Goal: Communication & Community: Share content

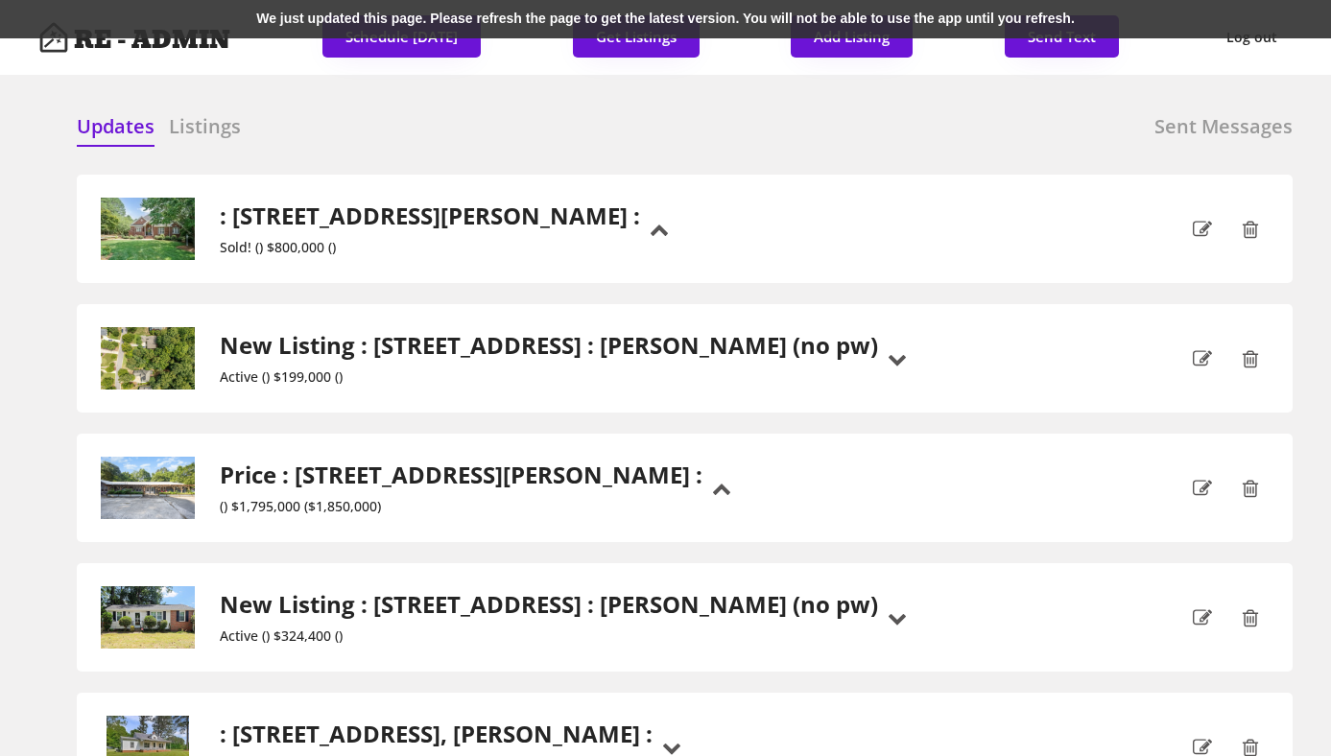
click at [517, 15] on div "We just updated this page. Please refresh the page to get the latest version. Y…" at bounding box center [665, 19] width 1331 height 38
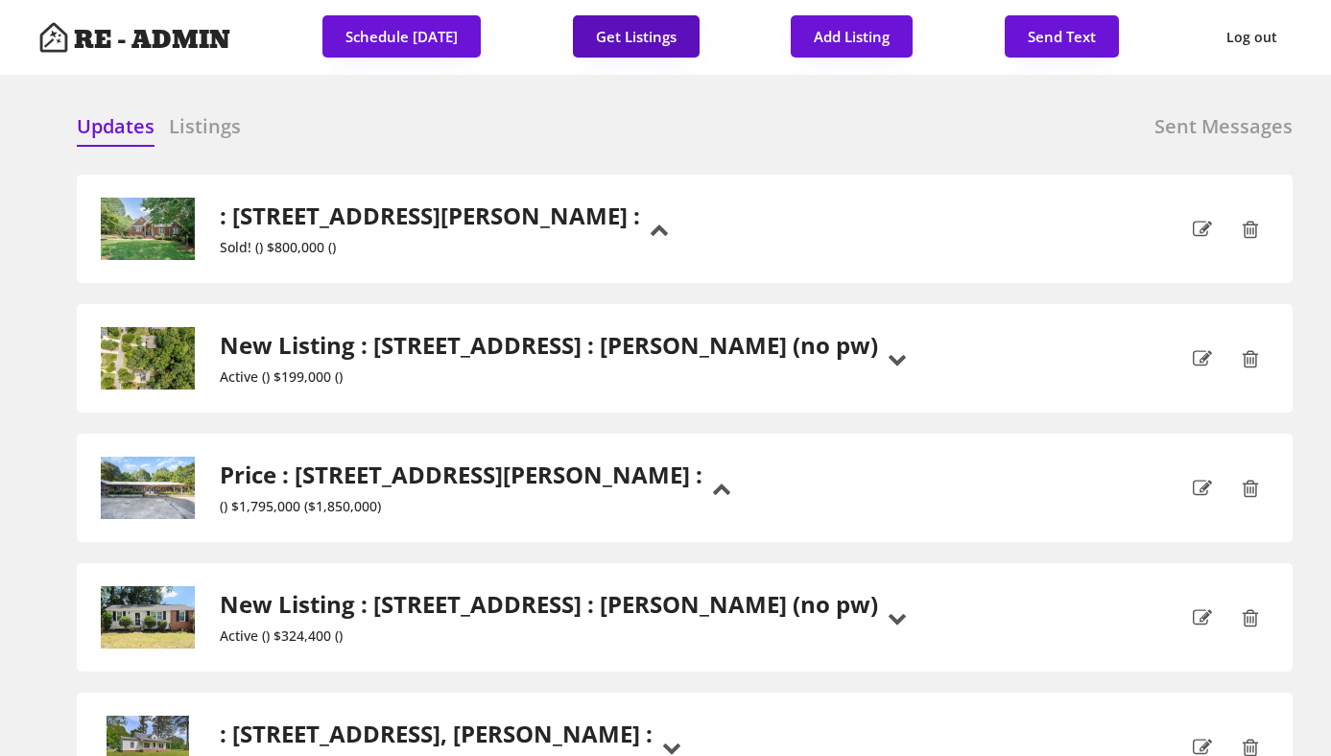
click at [652, 34] on button "Get Listings" at bounding box center [636, 36] width 127 height 42
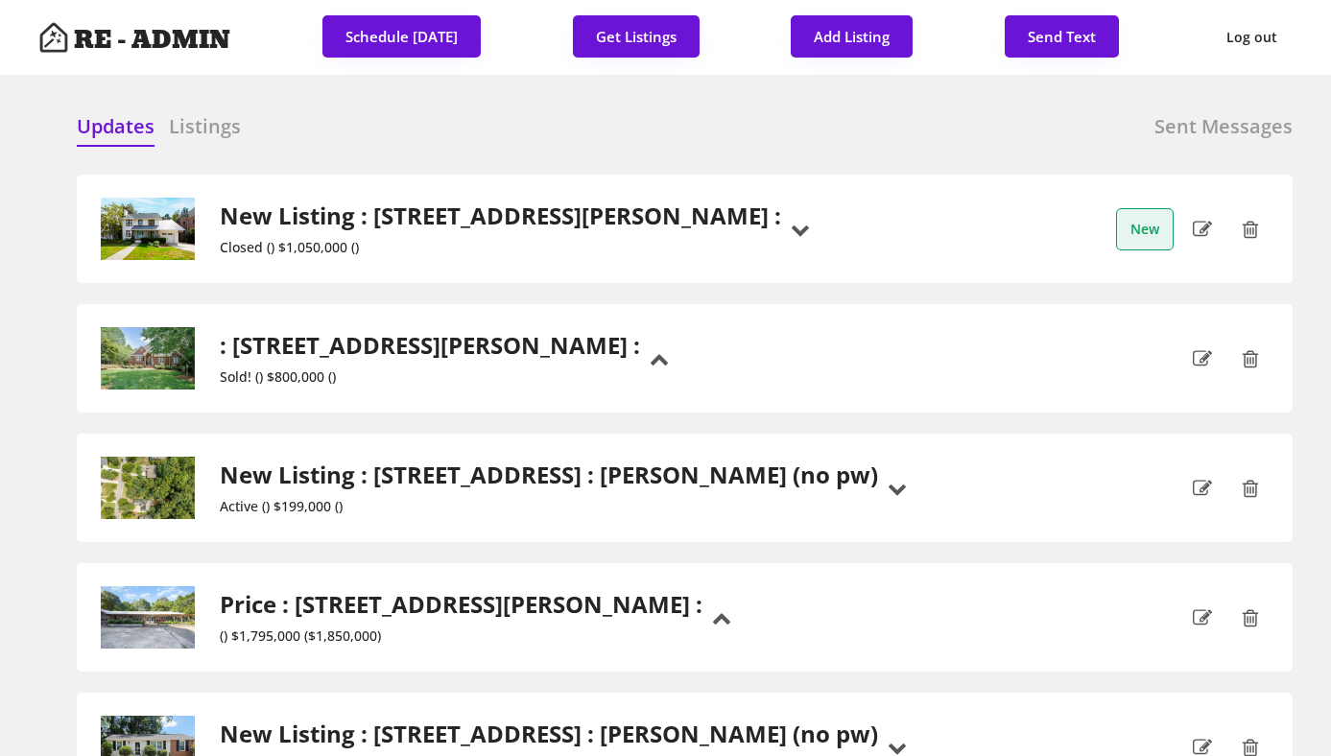
click at [223, 130] on h6 "Listings" at bounding box center [205, 126] width 72 height 27
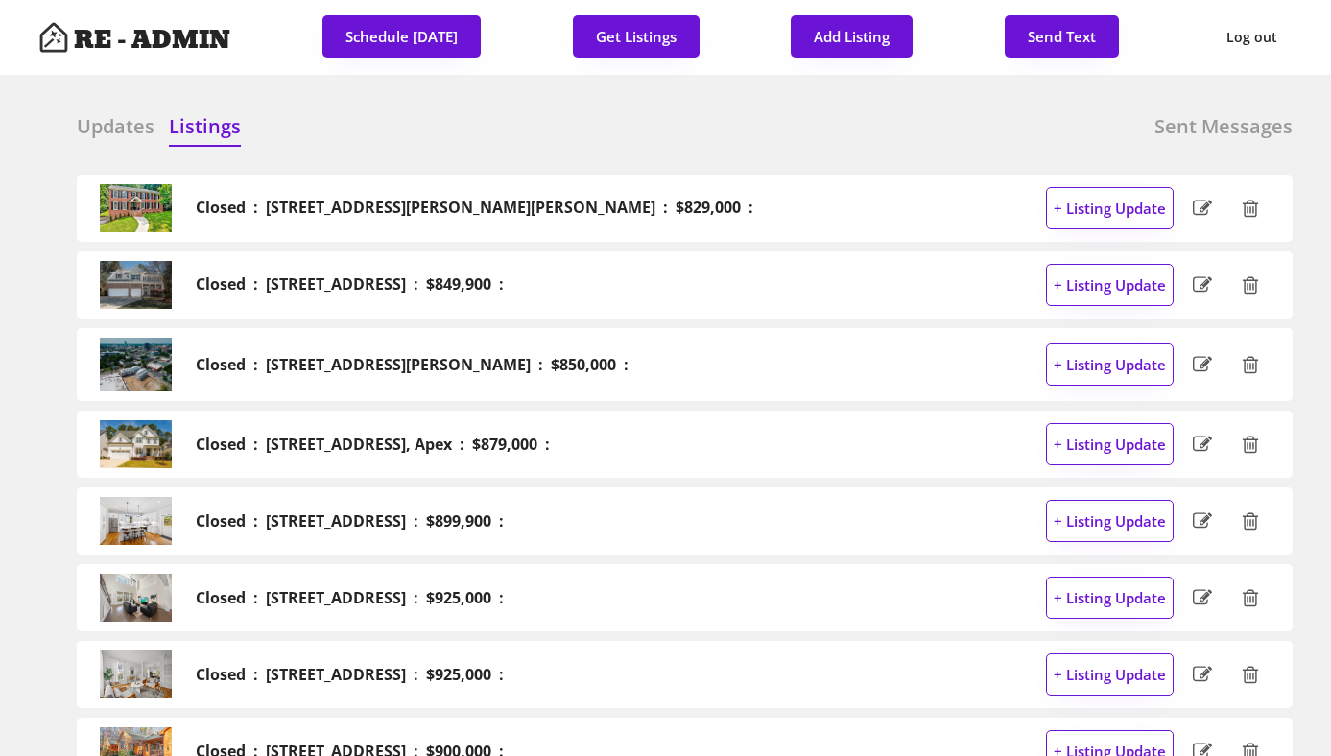
click at [116, 125] on h6 "Updates" at bounding box center [116, 126] width 78 height 27
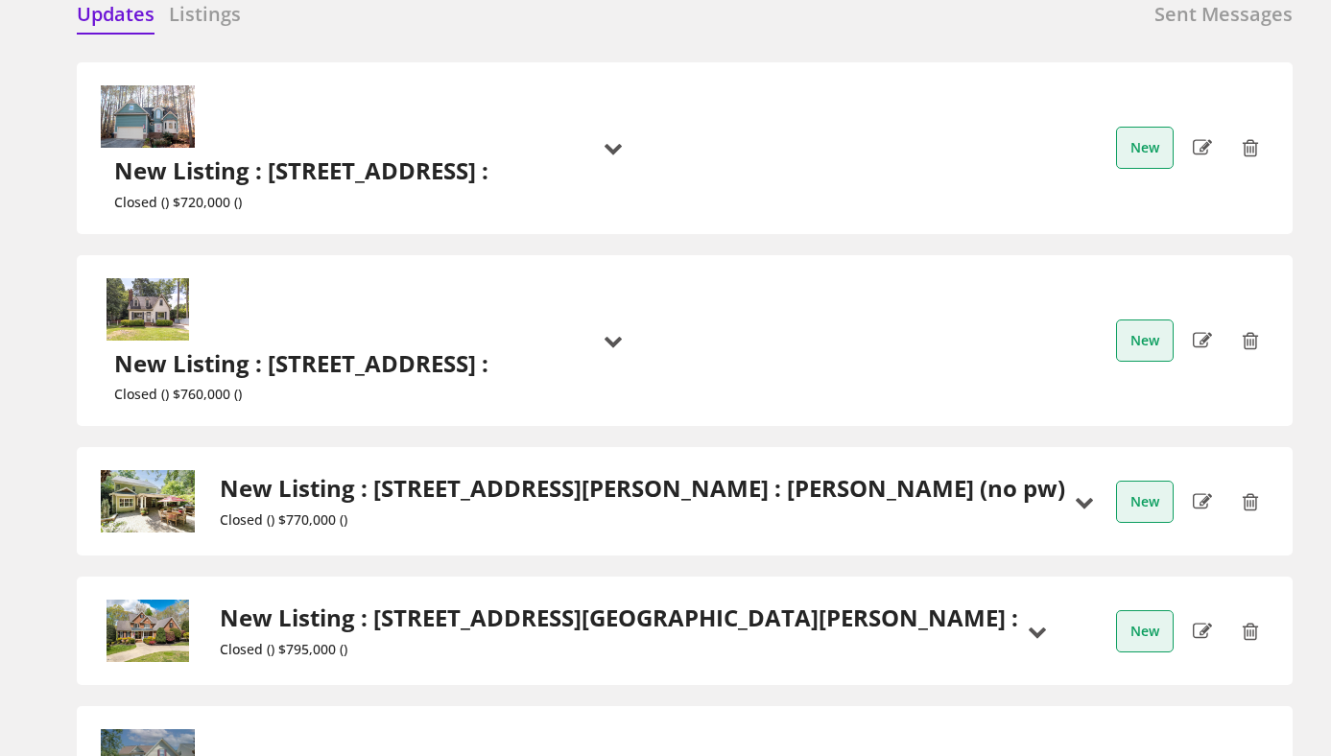
scroll to position [104, 0]
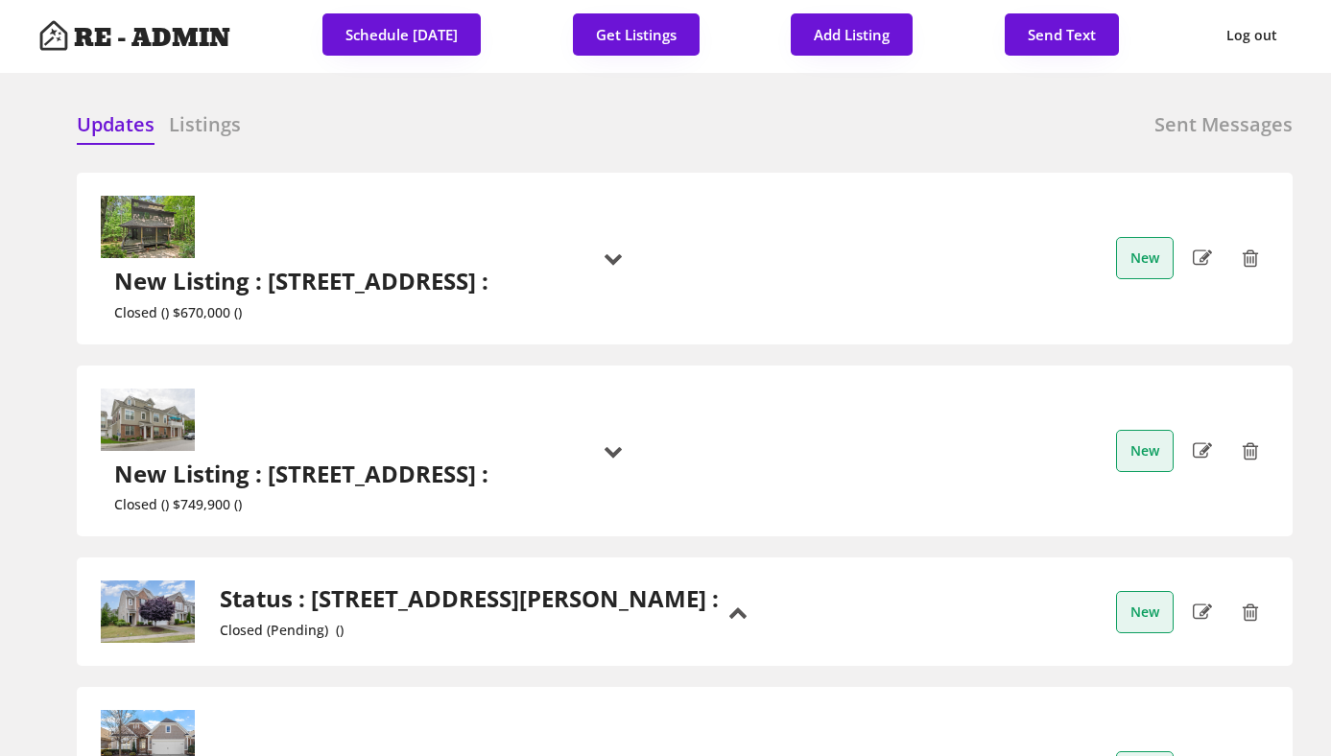
scroll to position [0, 0]
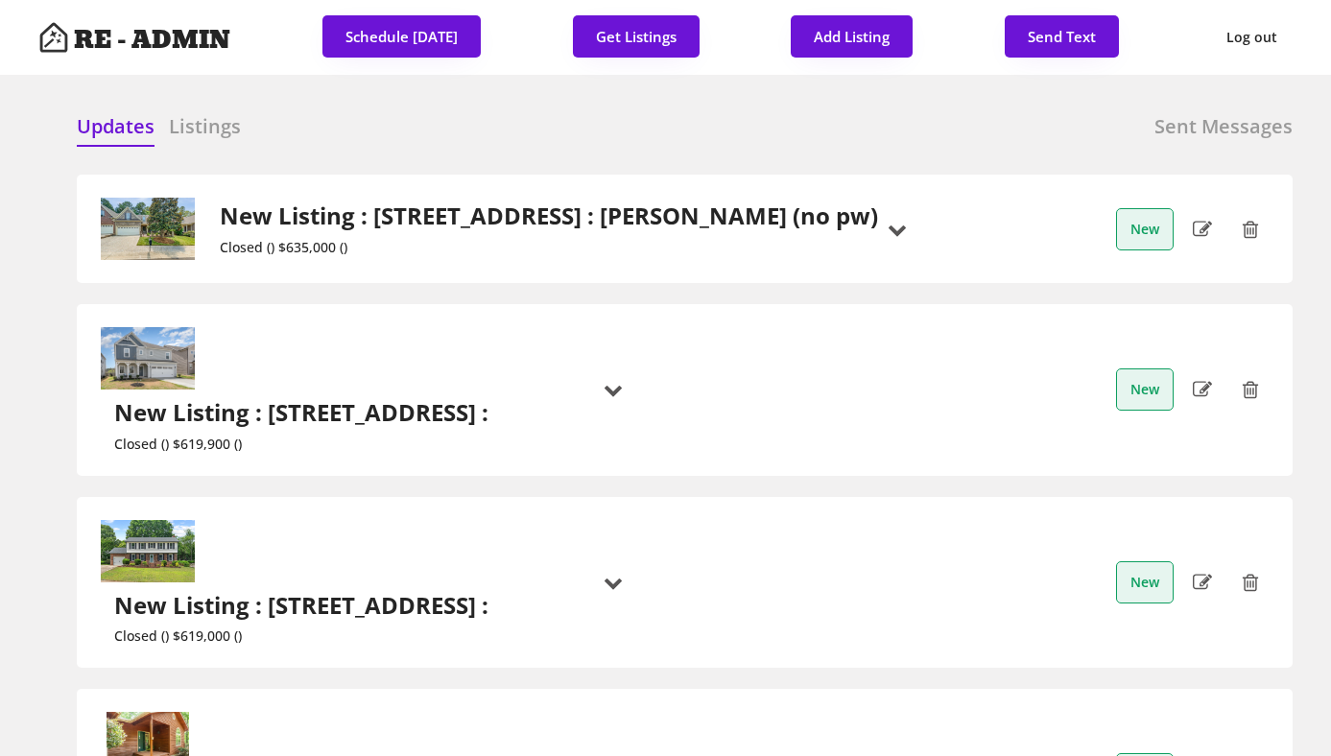
click at [528, 126] on div at bounding box center [530, 127] width 96 height 29
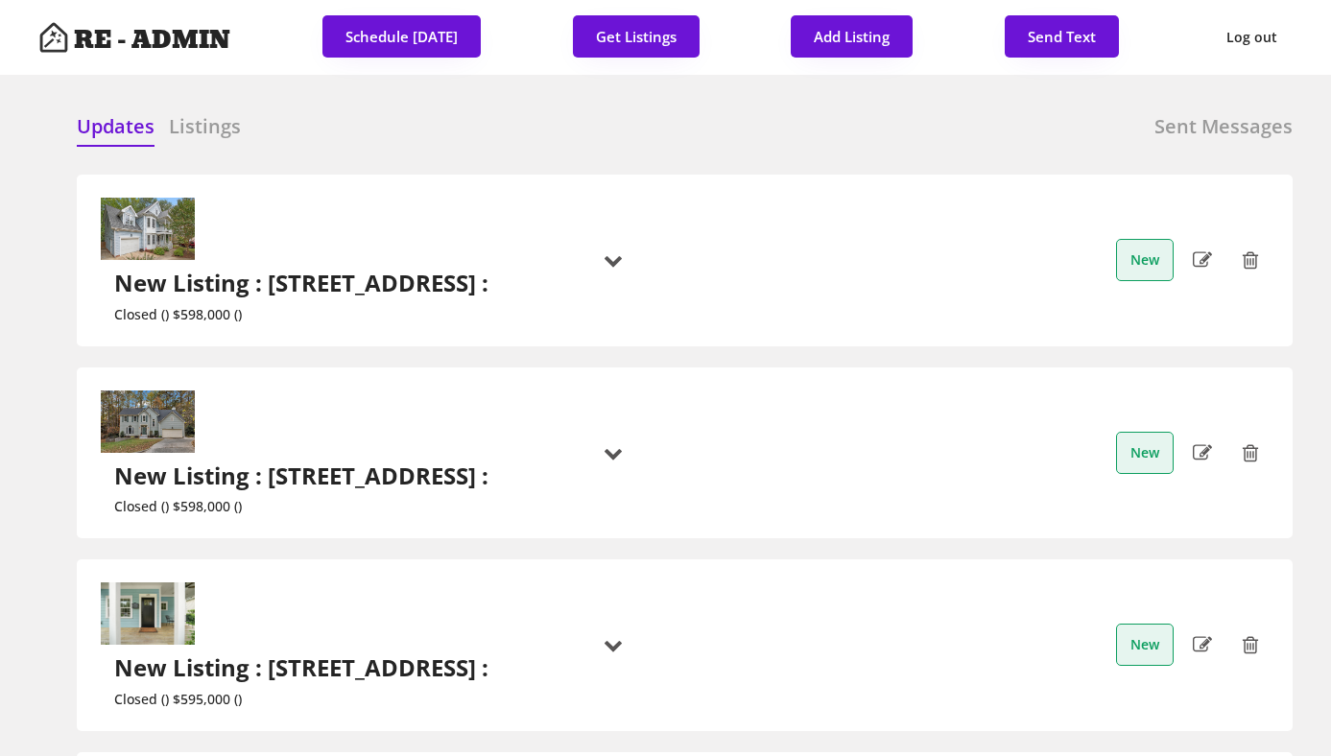
click at [445, 133] on div "Updates Listings Sent Messages" at bounding box center [685, 132] width 1216 height 38
click at [225, 127] on h6 "Listings" at bounding box center [205, 126] width 72 height 27
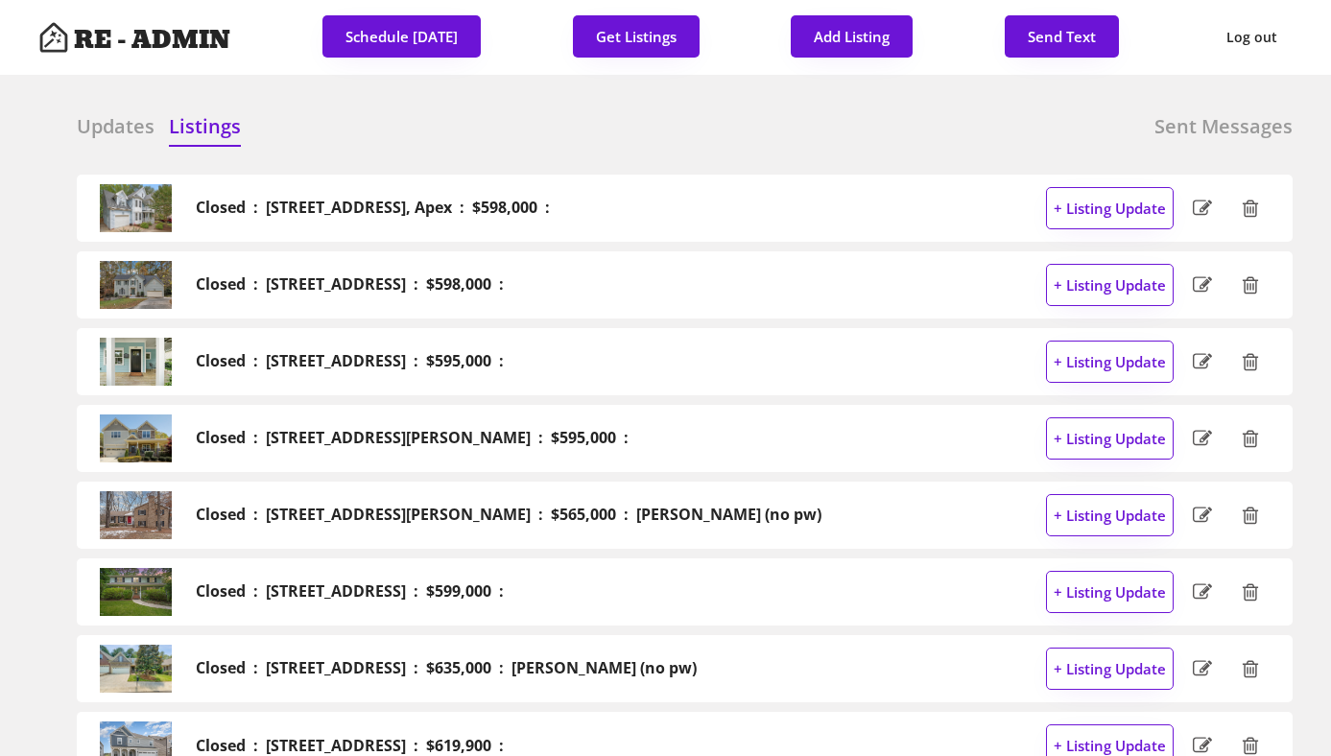
click at [131, 119] on h6 "Updates" at bounding box center [116, 126] width 78 height 27
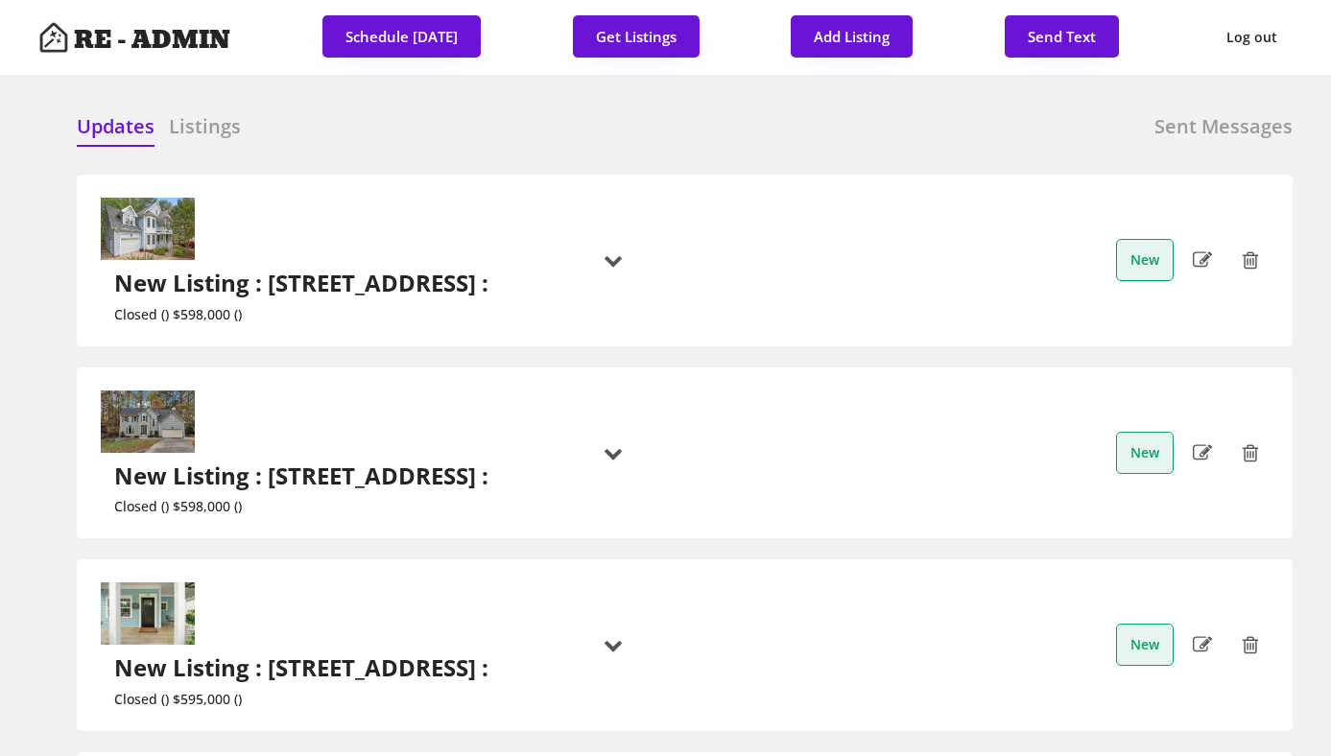
click at [198, 127] on h6 "Listings" at bounding box center [205, 126] width 72 height 27
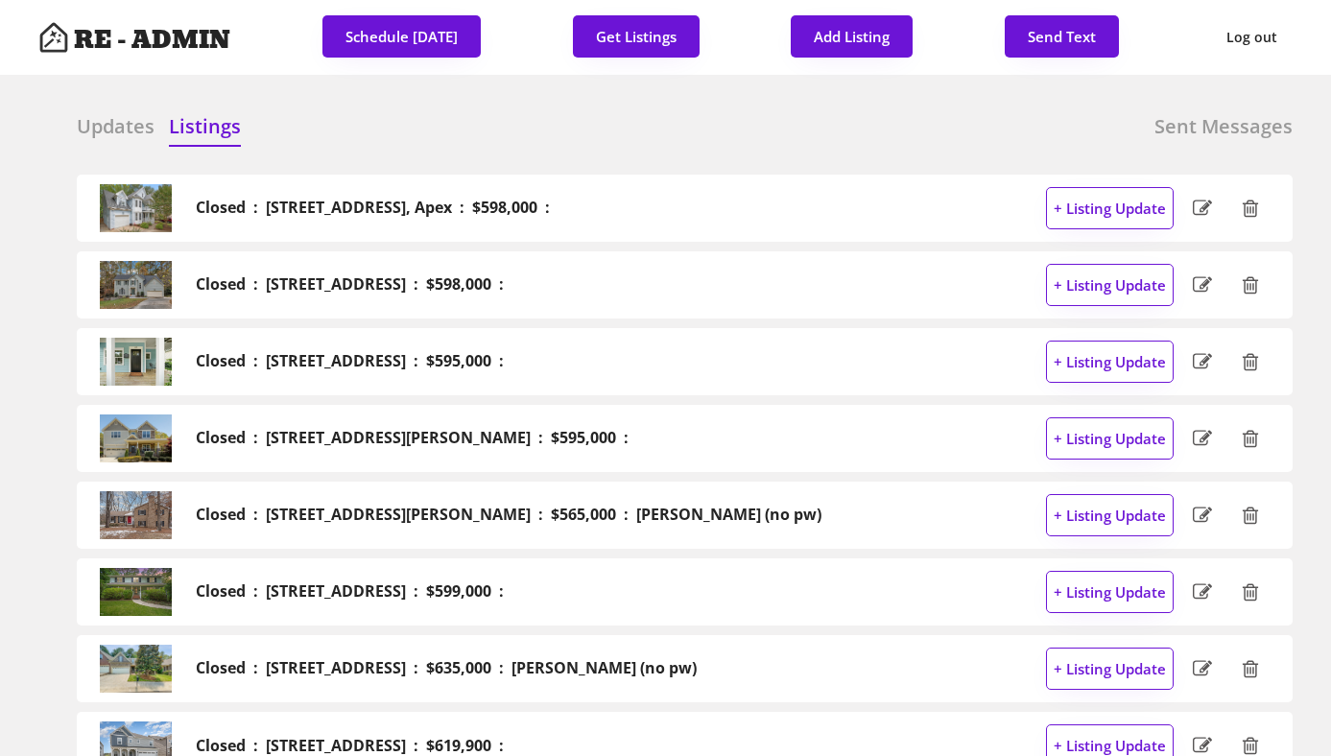
click at [105, 122] on h6 "Updates" at bounding box center [116, 126] width 78 height 27
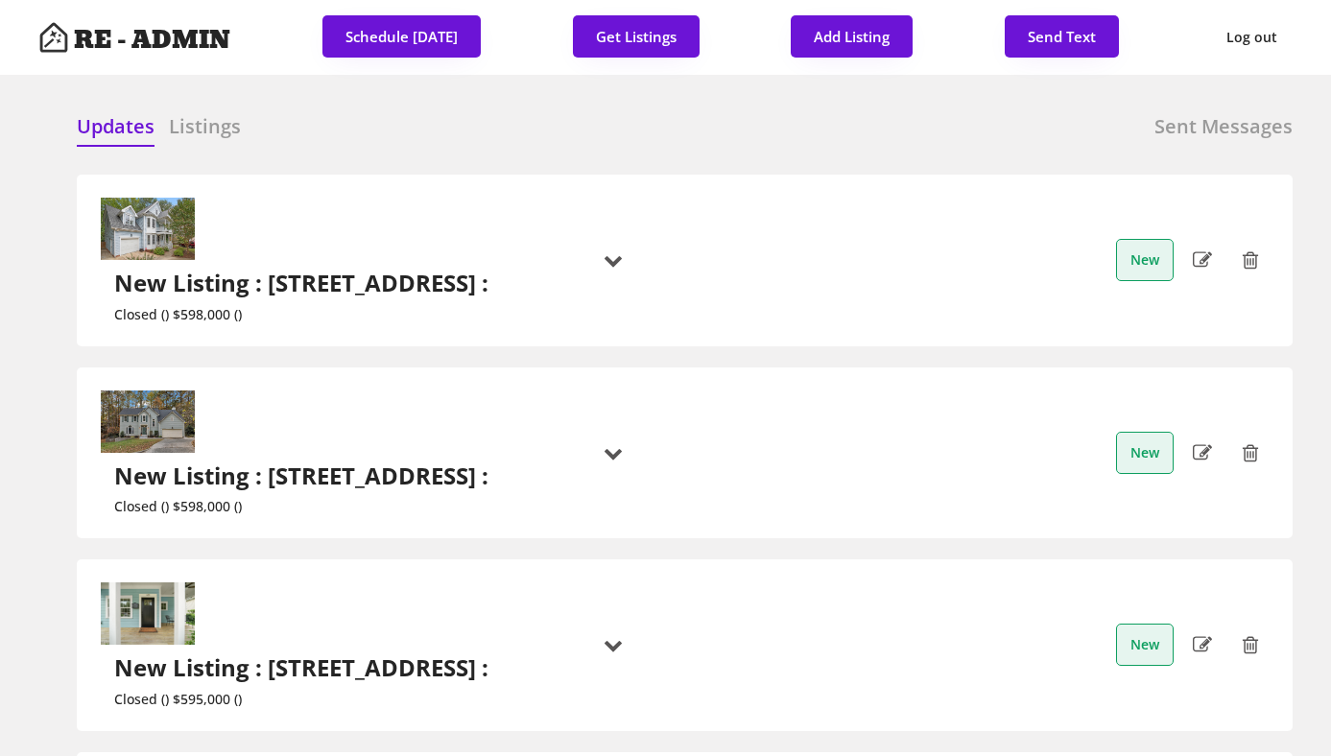
click at [217, 126] on h6 "Listings" at bounding box center [205, 126] width 72 height 27
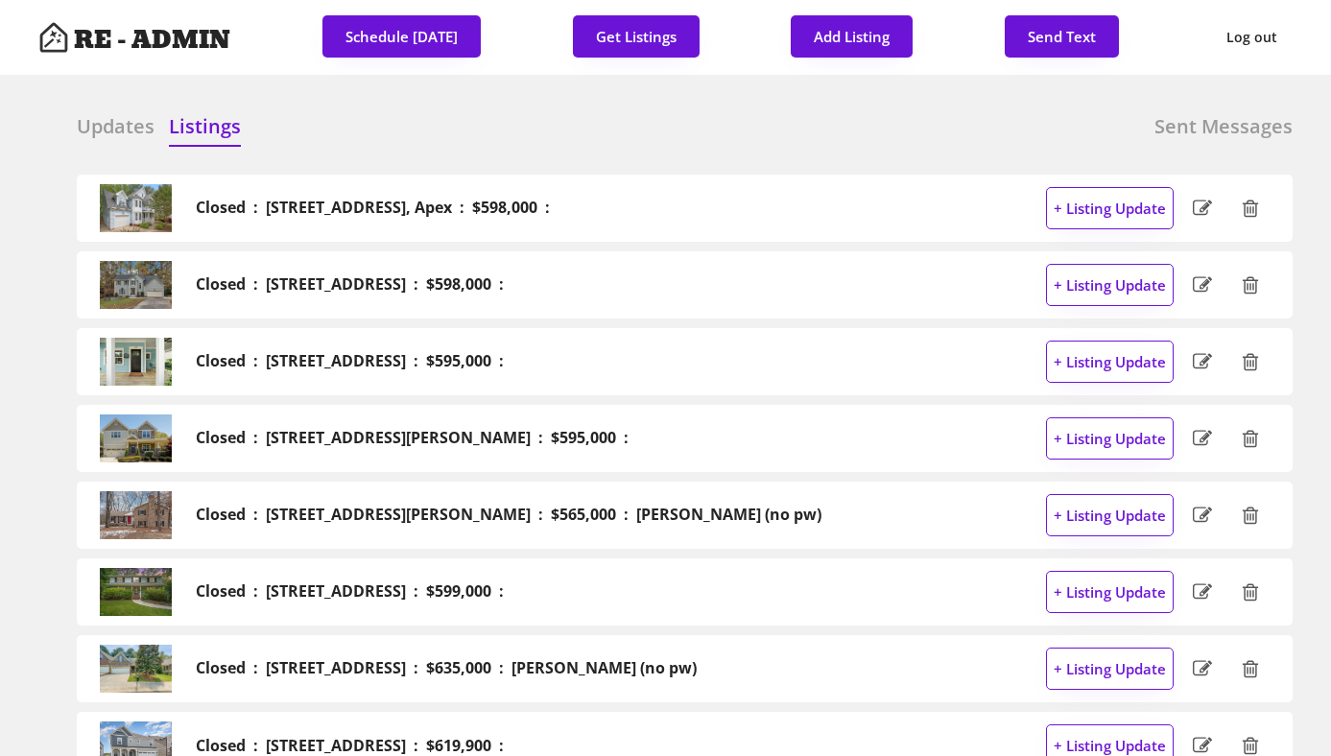
click at [115, 130] on h6 "Updates" at bounding box center [116, 126] width 78 height 27
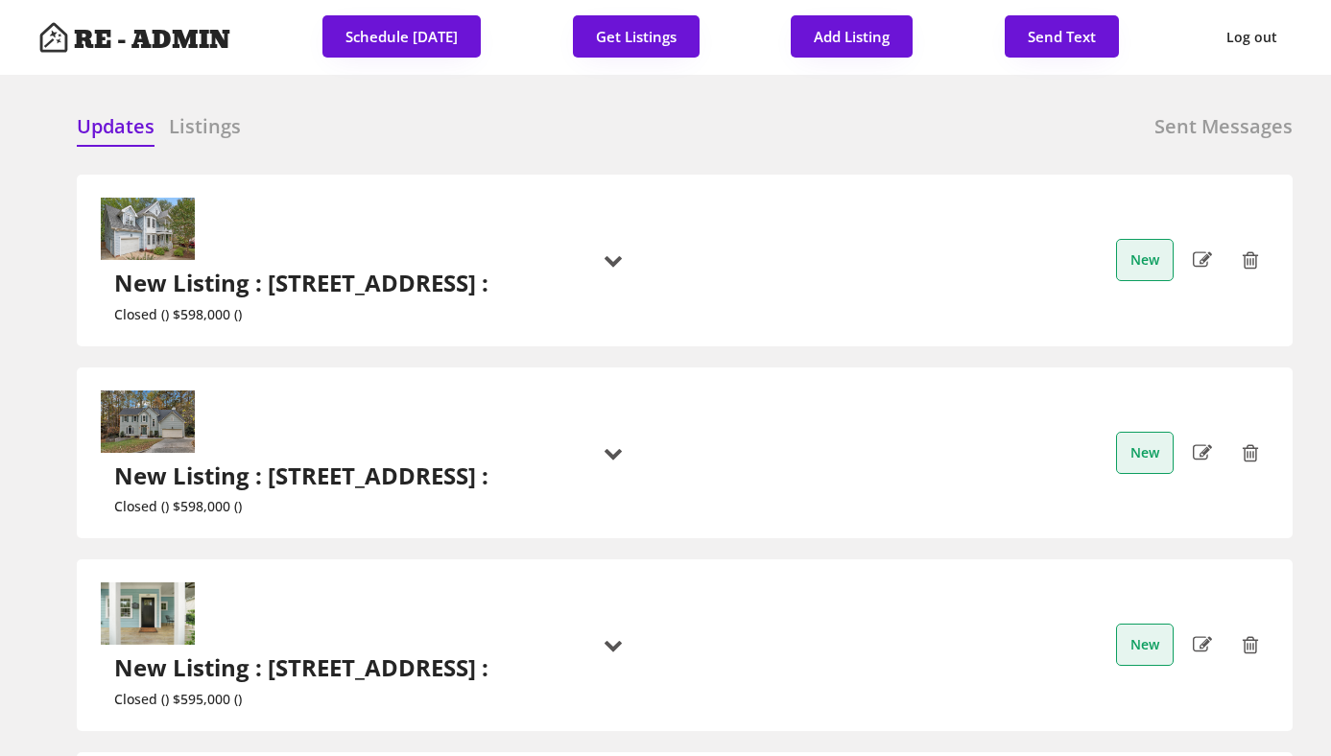
click at [662, 118] on div "Updates Listings Sent Messages" at bounding box center [685, 132] width 1216 height 38
click at [657, 36] on button "Get Listings" at bounding box center [636, 36] width 127 height 42
click at [205, 124] on h6 "Listings" at bounding box center [205, 126] width 72 height 27
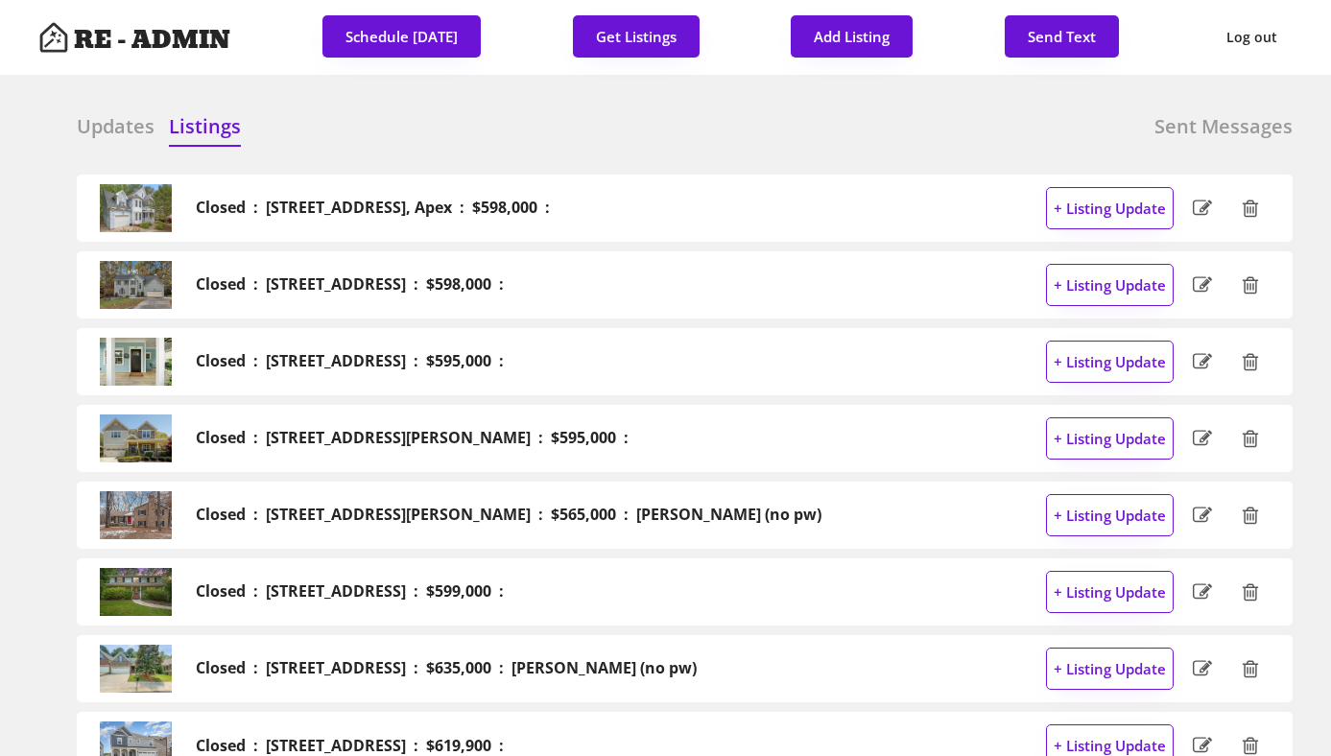
click at [106, 126] on h6 "Updates" at bounding box center [116, 126] width 78 height 27
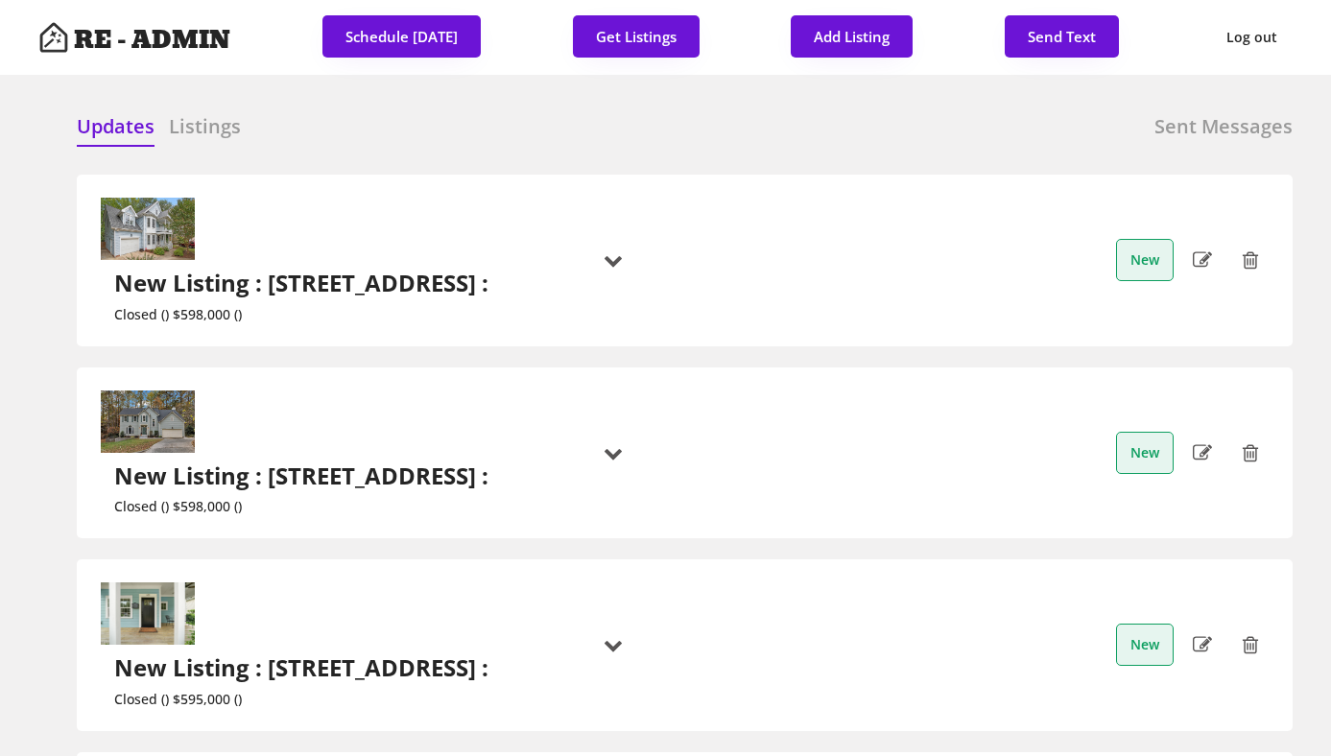
click at [414, 125] on div "Updates Listings Sent Messages" at bounding box center [685, 132] width 1216 height 38
click at [447, 111] on div "Updates Listings Sent Messages Closed : [STREET_ADDRESS], Apex : $598,000 : + L…" at bounding box center [665, 113] width 1254 height 46
click at [712, 140] on div "Updates Listings Sent Messages" at bounding box center [685, 132] width 1216 height 38
click at [638, 120] on div "Updates Listings Sent Messages" at bounding box center [685, 132] width 1216 height 38
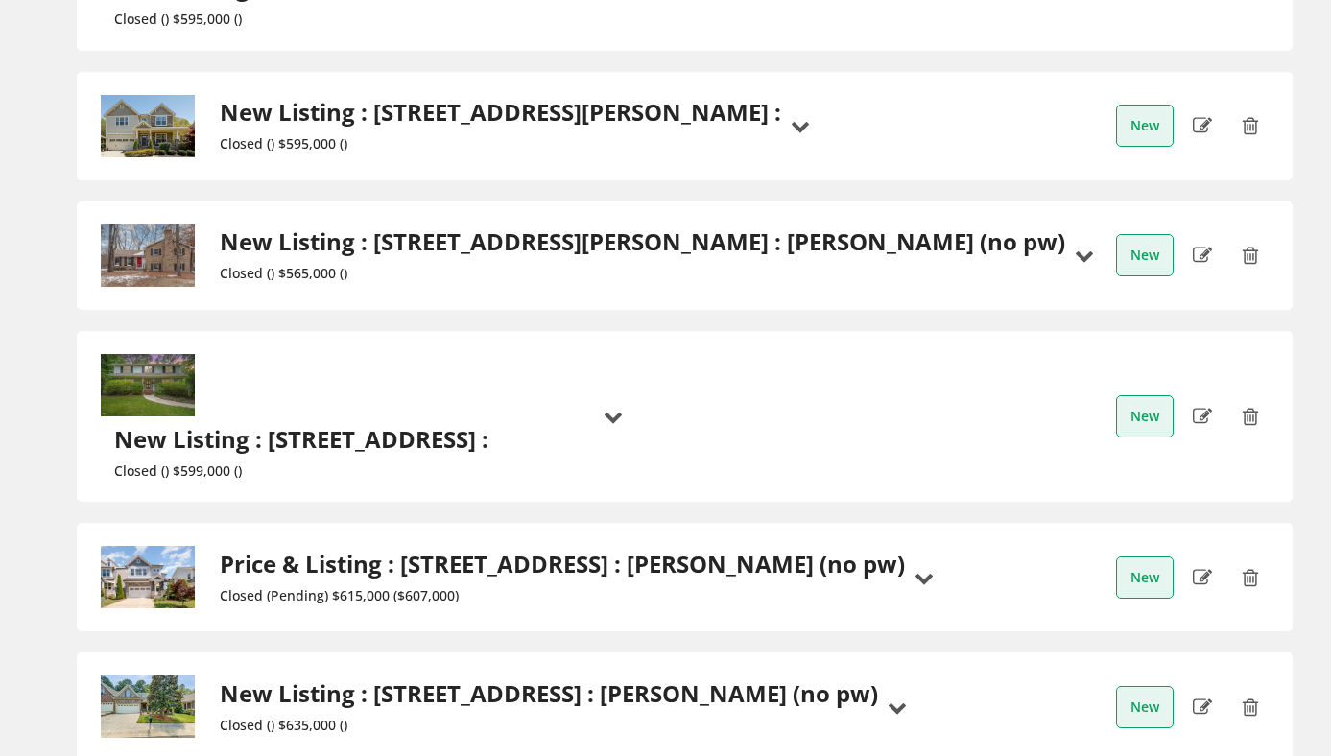
scroll to position [742, 0]
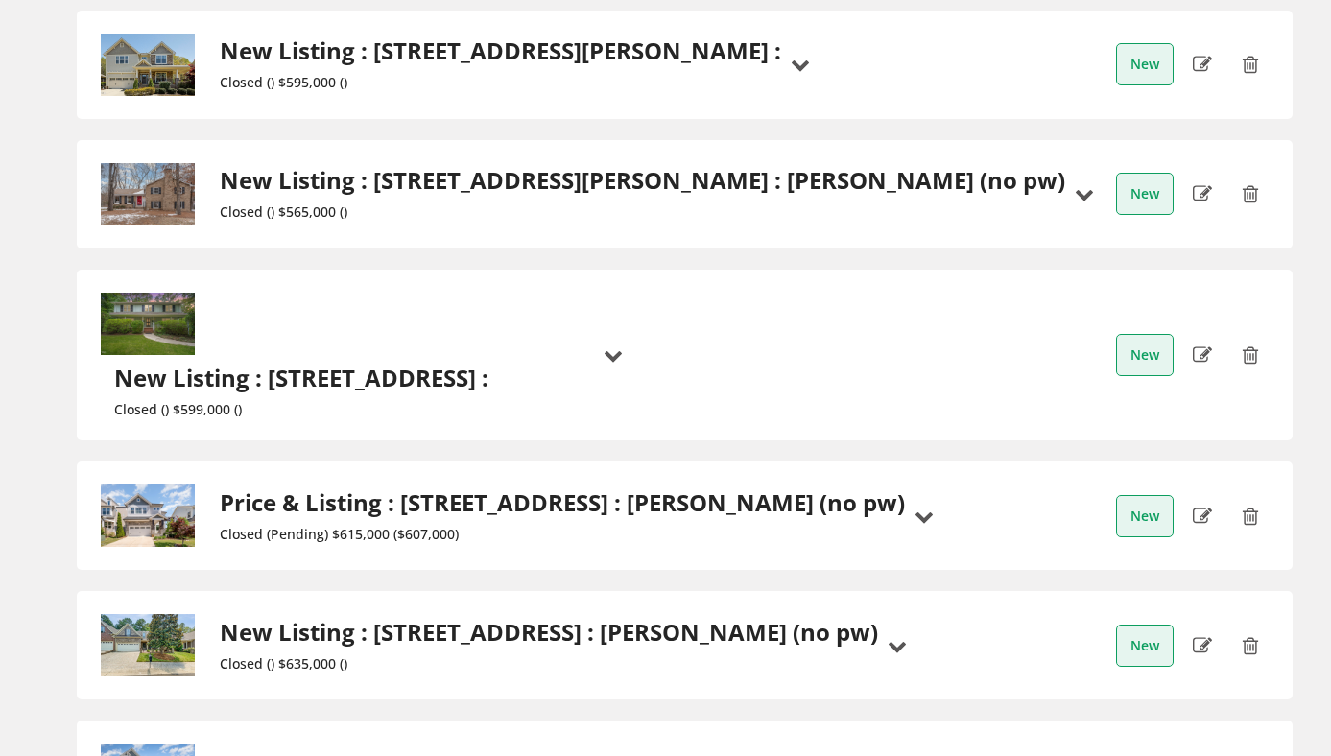
click at [529, 489] on h2 "Price & Listing : [STREET_ADDRESS] : [PERSON_NAME] (no pw)" at bounding box center [562, 503] width 685 height 28
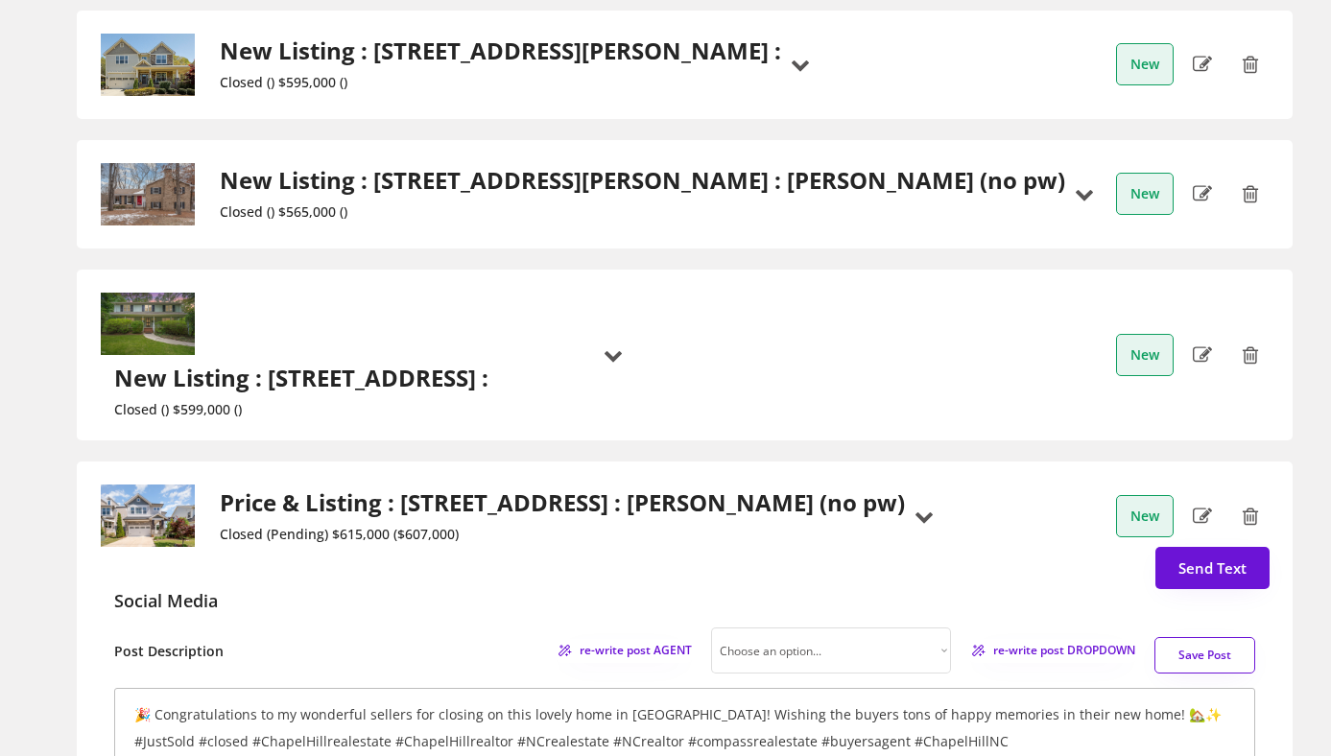
click at [531, 489] on h2 "Price & Listing : [STREET_ADDRESS] : [PERSON_NAME] (no pw)" at bounding box center [562, 503] width 685 height 28
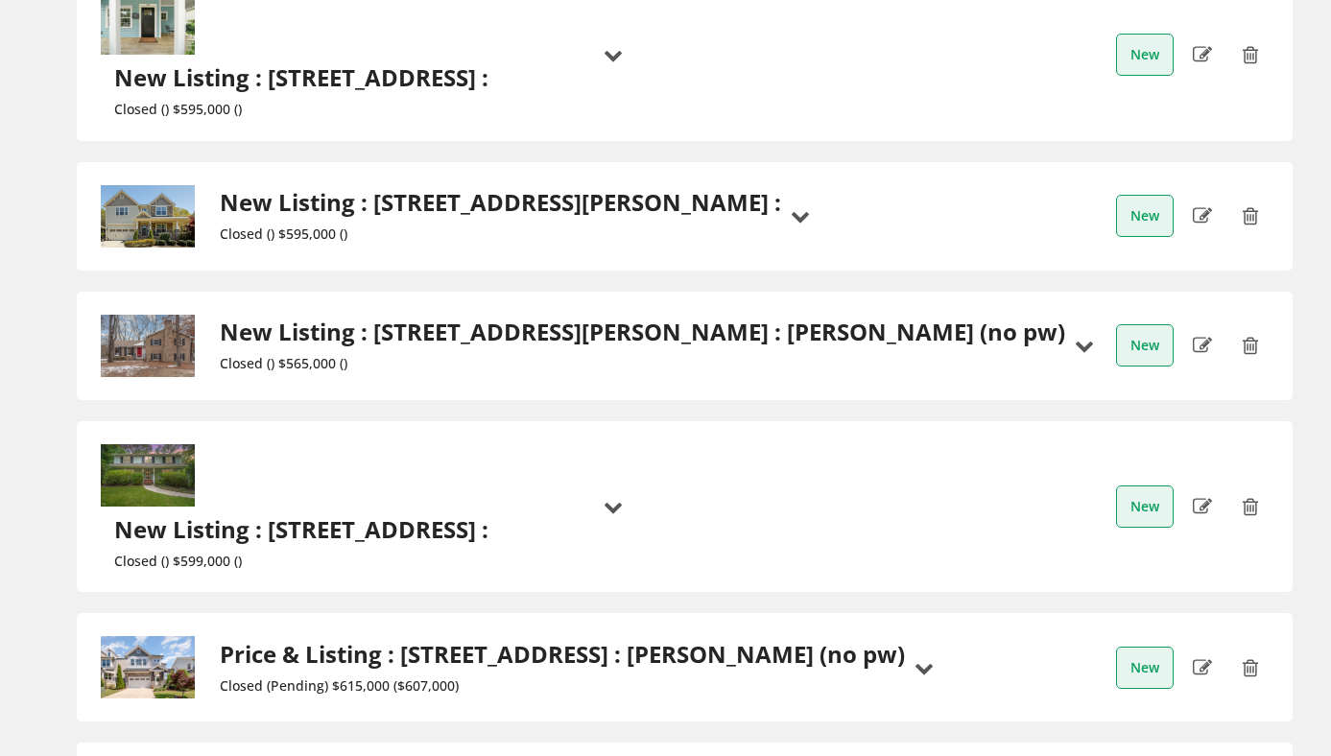
scroll to position [0, 0]
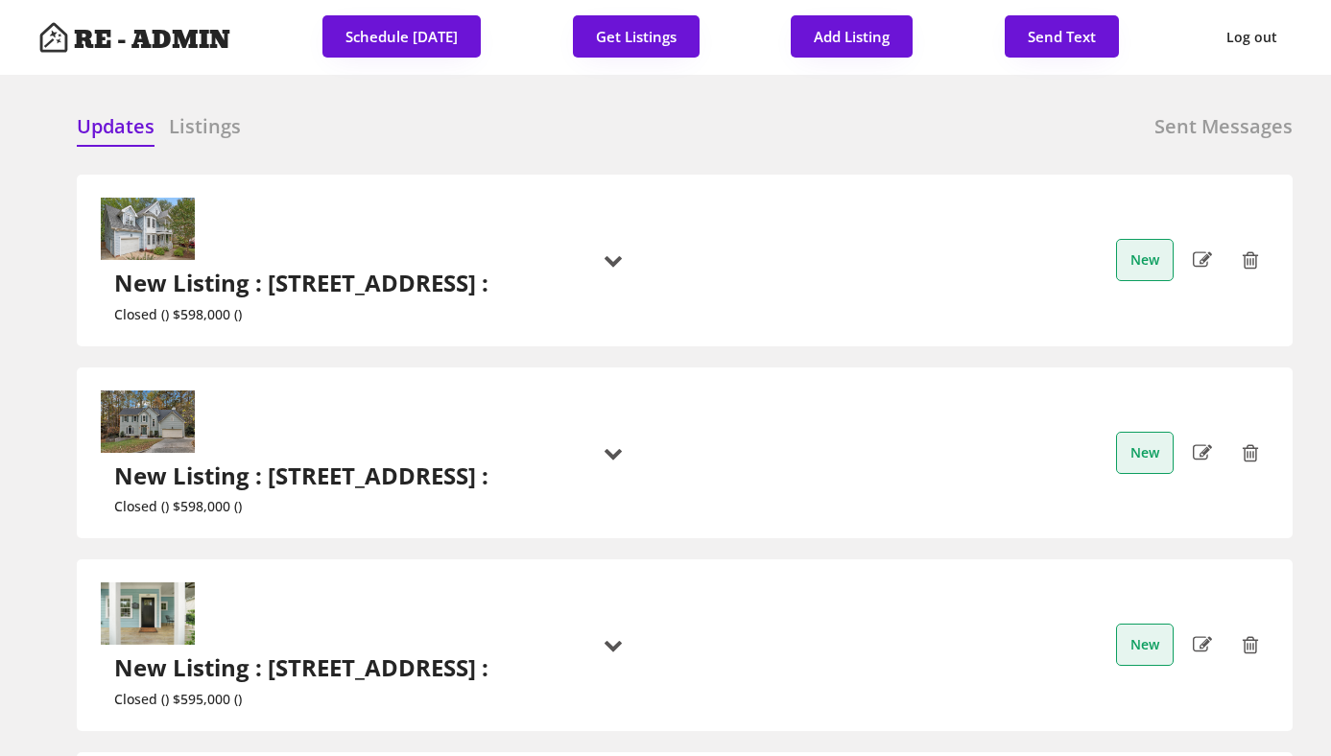
click at [1200, 246] on icon at bounding box center [1202, 260] width 19 height 29
select select ""New Listing""
select select ""new_listing""
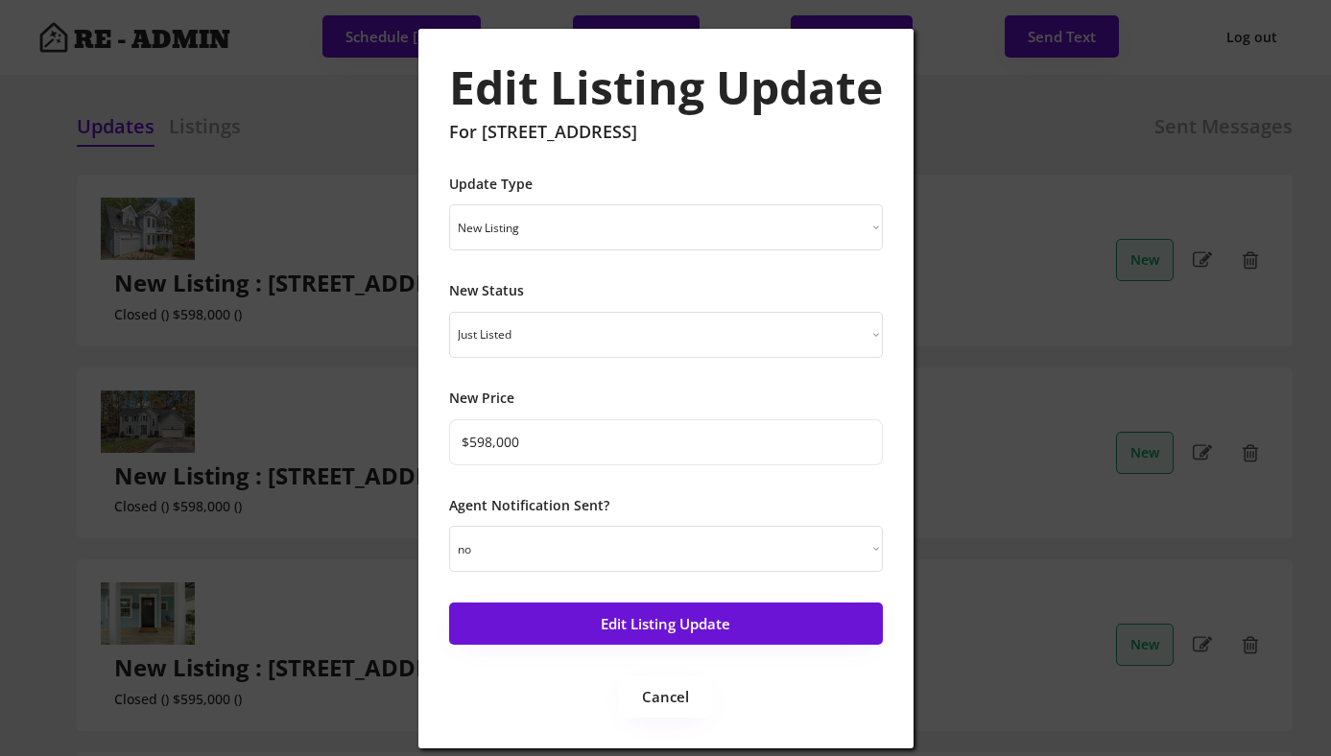
click at [1009, 185] on div at bounding box center [665, 378] width 1331 height 756
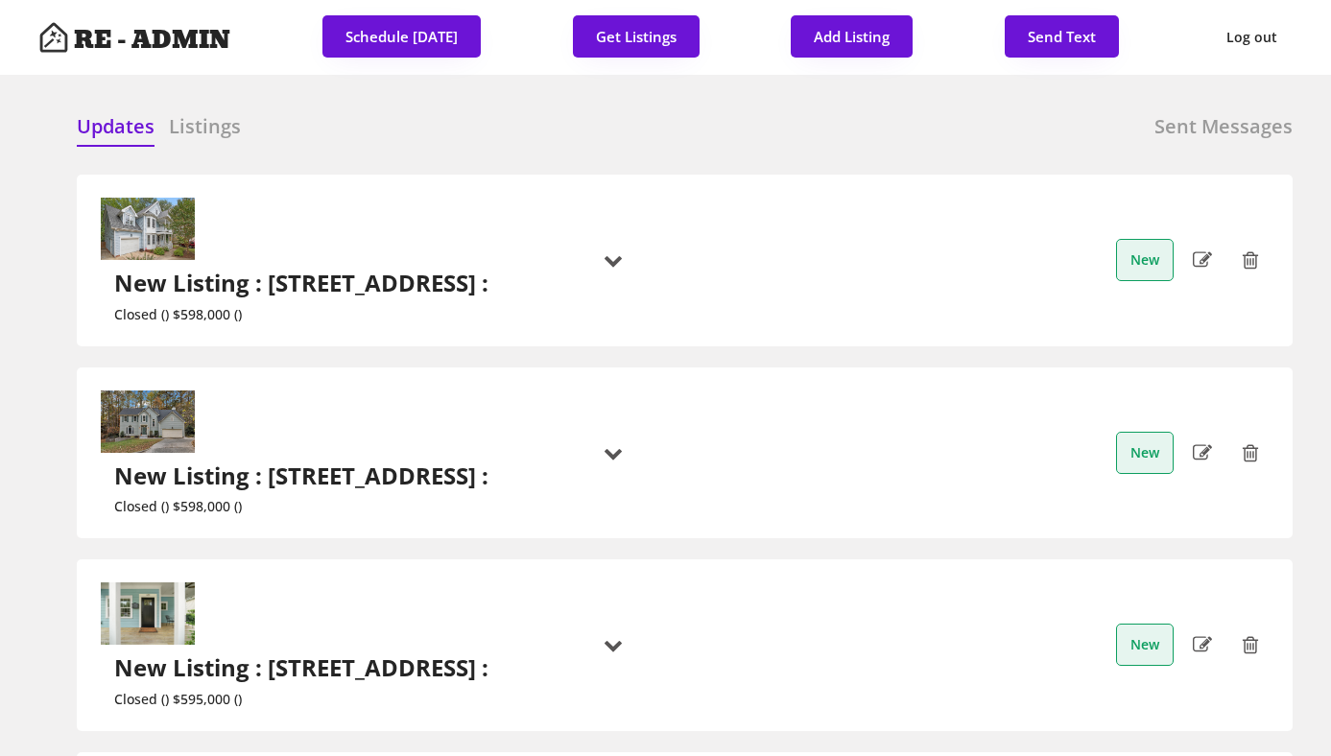
click at [396, 270] on h2 "New Listing : [STREET_ADDRESS] :" at bounding box center [304, 284] width 381 height 28
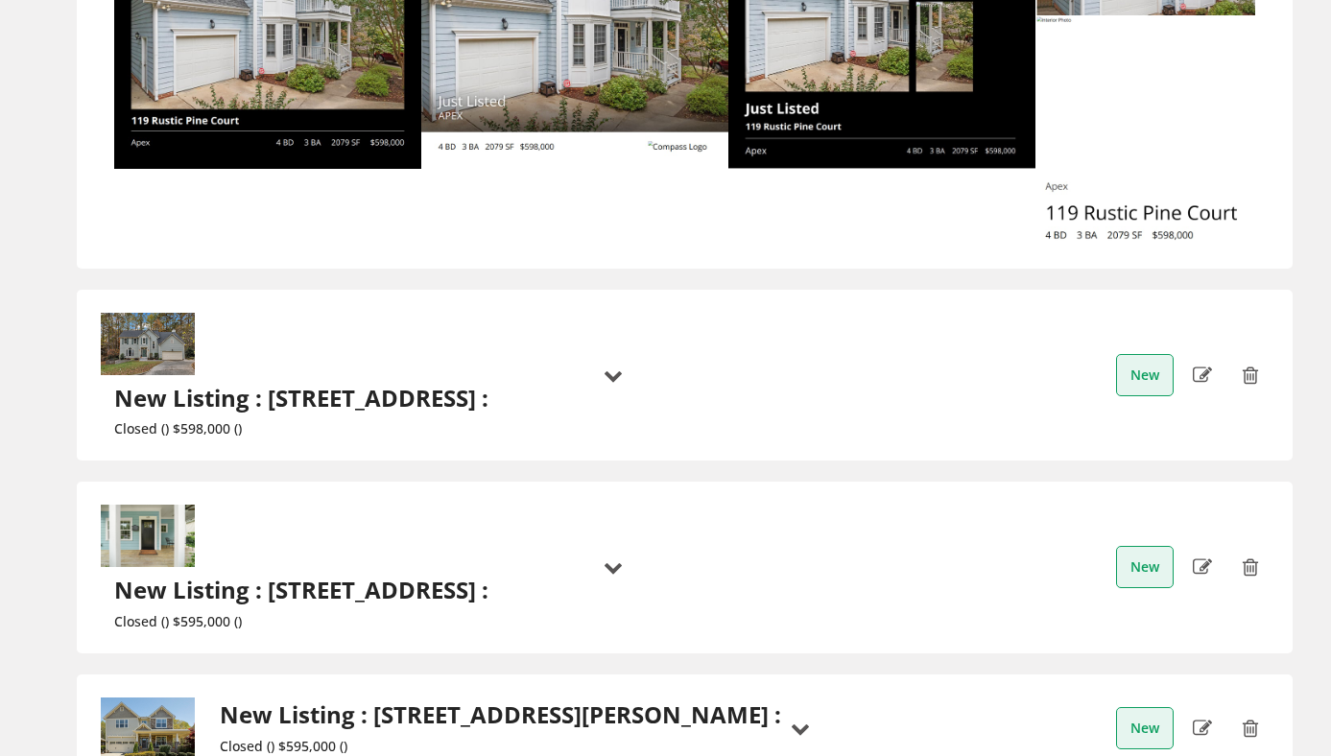
scroll to position [1473, 0]
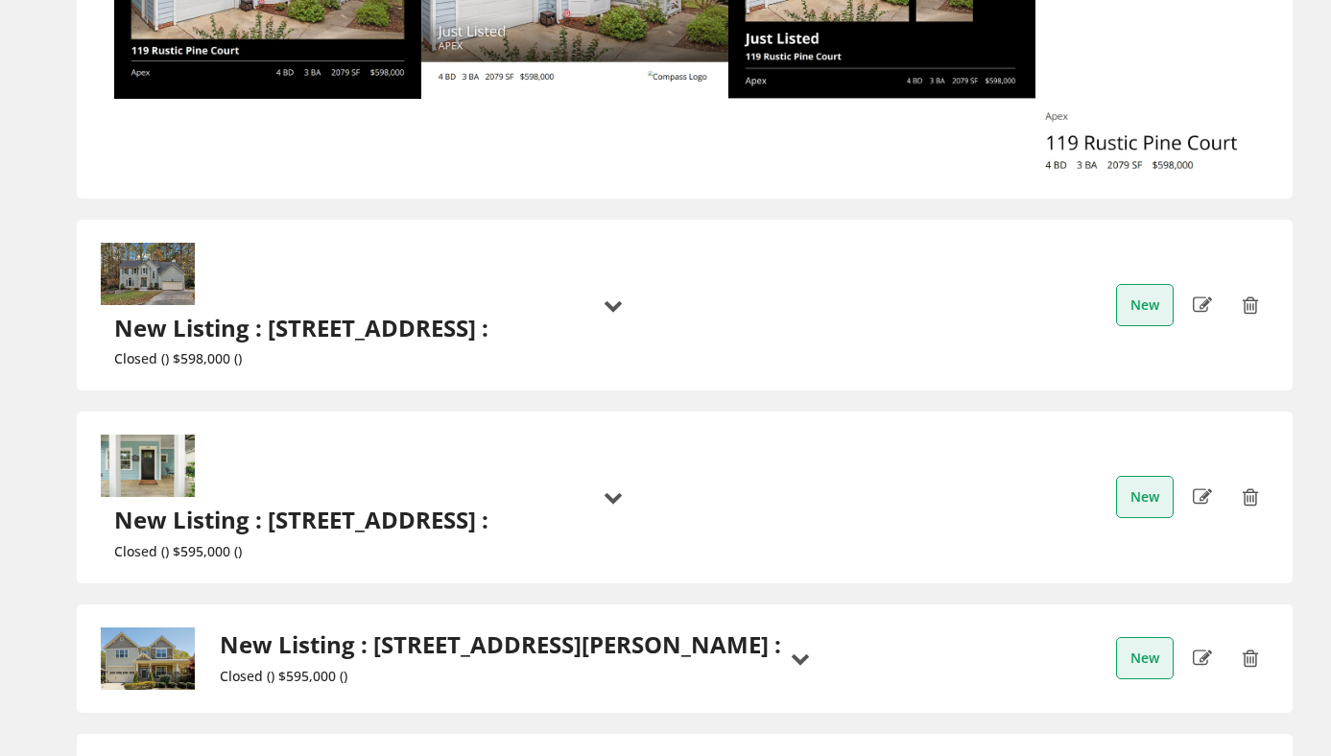
click at [447, 351] on div "Closed () $598,000 ()" at bounding box center [304, 359] width 381 height 16
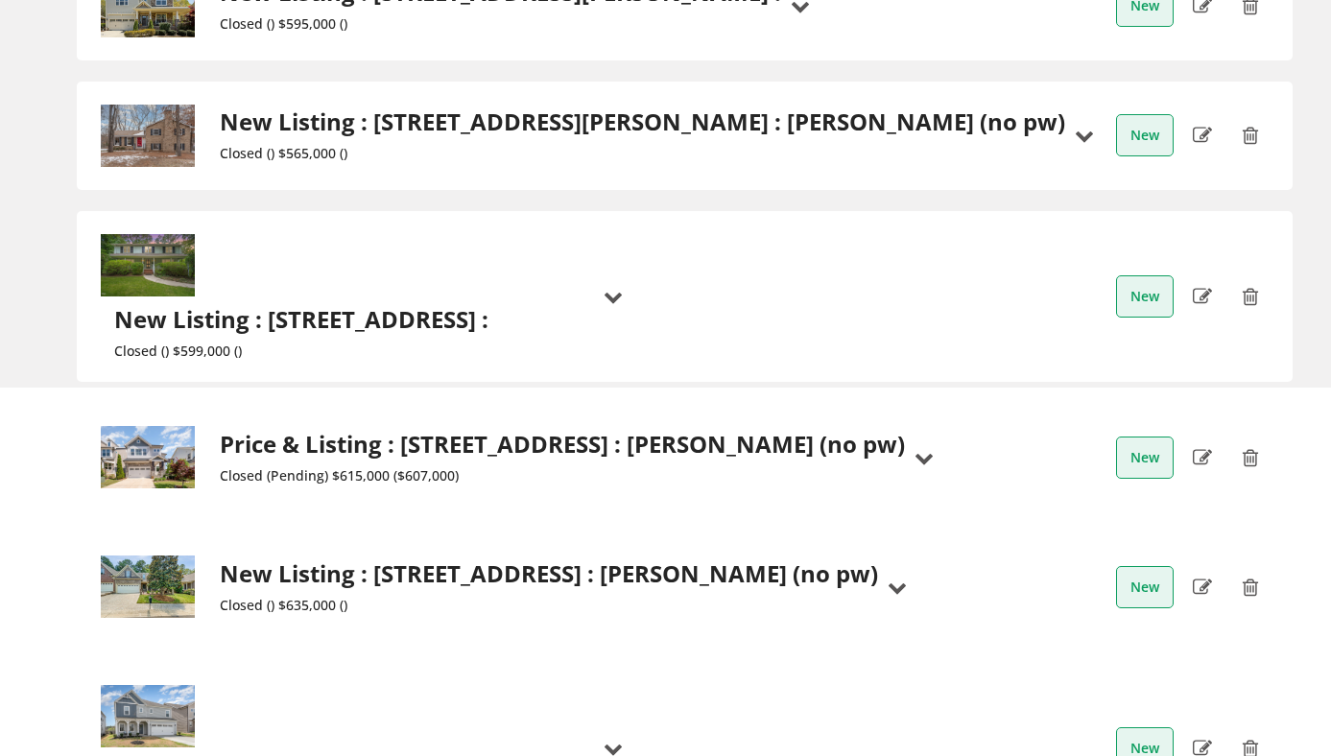
scroll to position [3462, 0]
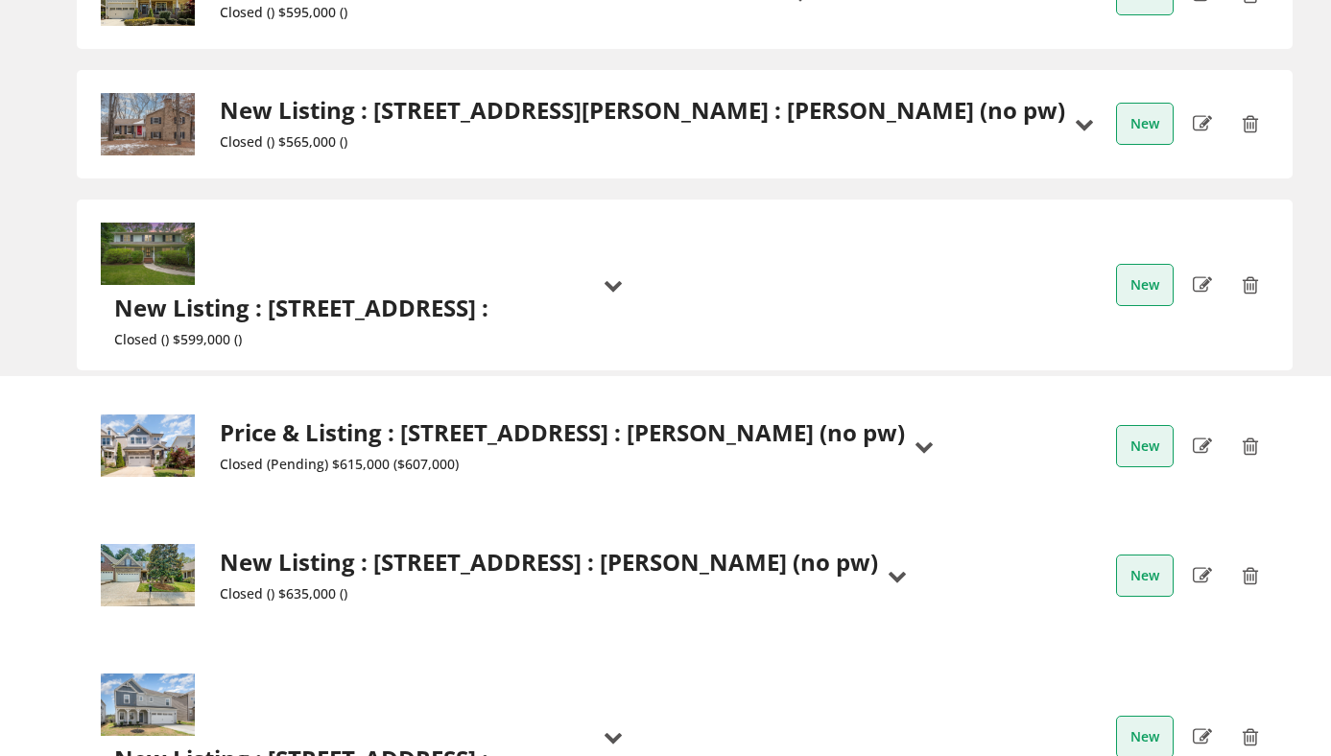
click at [448, 419] on h2 "Price & Listing : [STREET_ADDRESS] : [PERSON_NAME] (no pw)" at bounding box center [562, 433] width 685 height 28
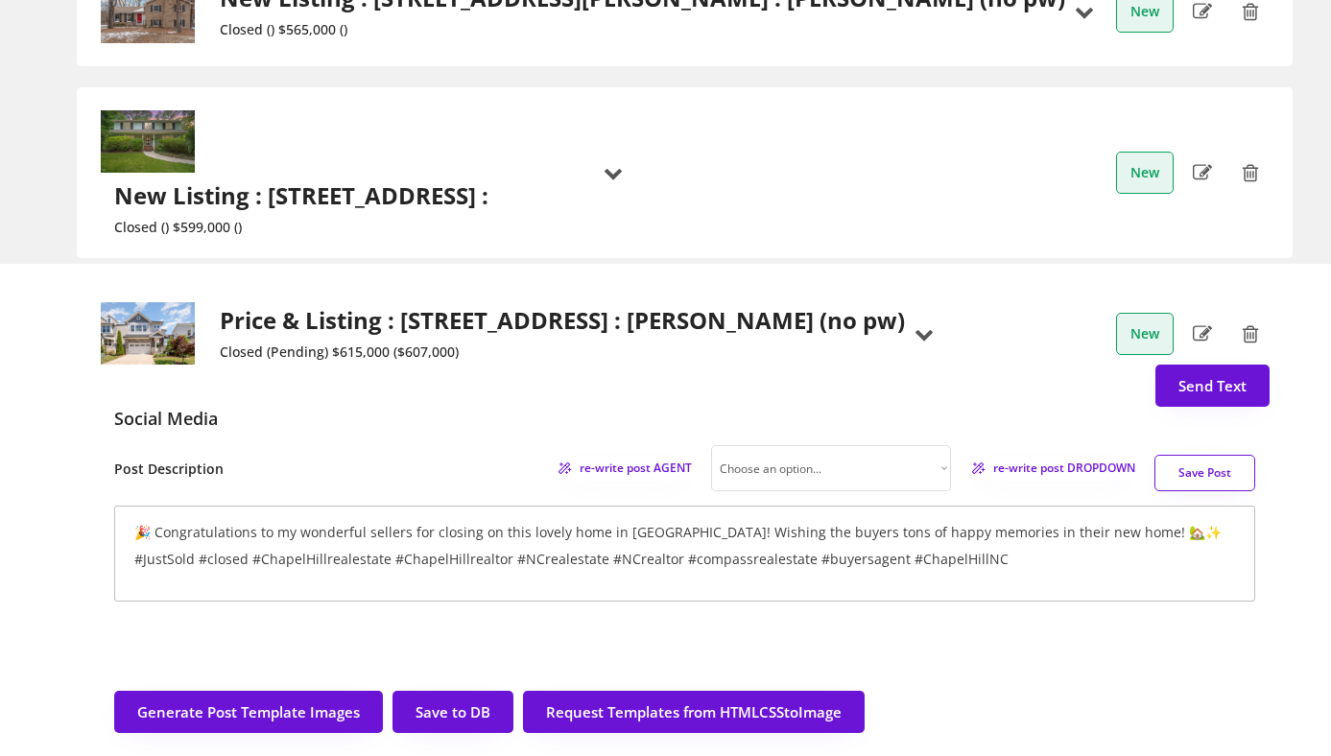
scroll to position [3545, 0]
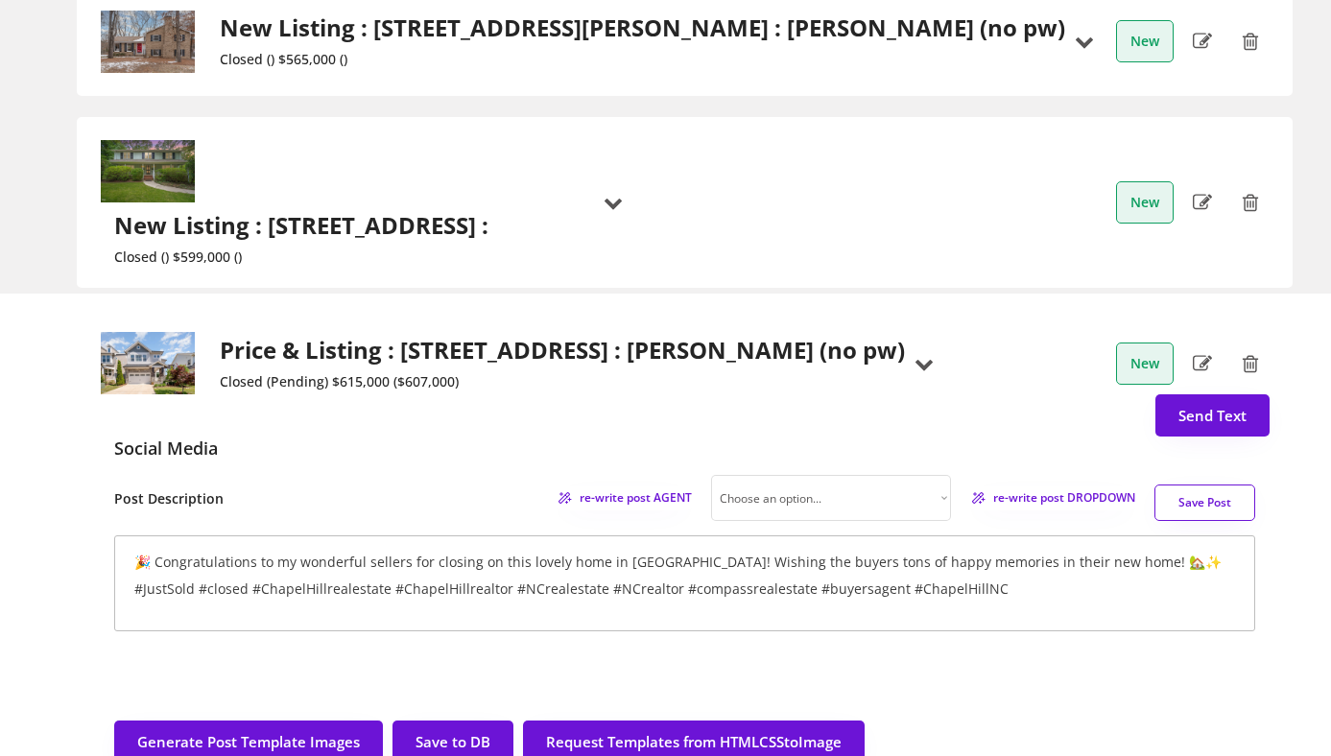
click at [440, 337] on h2 "Price & Listing : [STREET_ADDRESS] : [PERSON_NAME] (no pw)" at bounding box center [562, 351] width 685 height 28
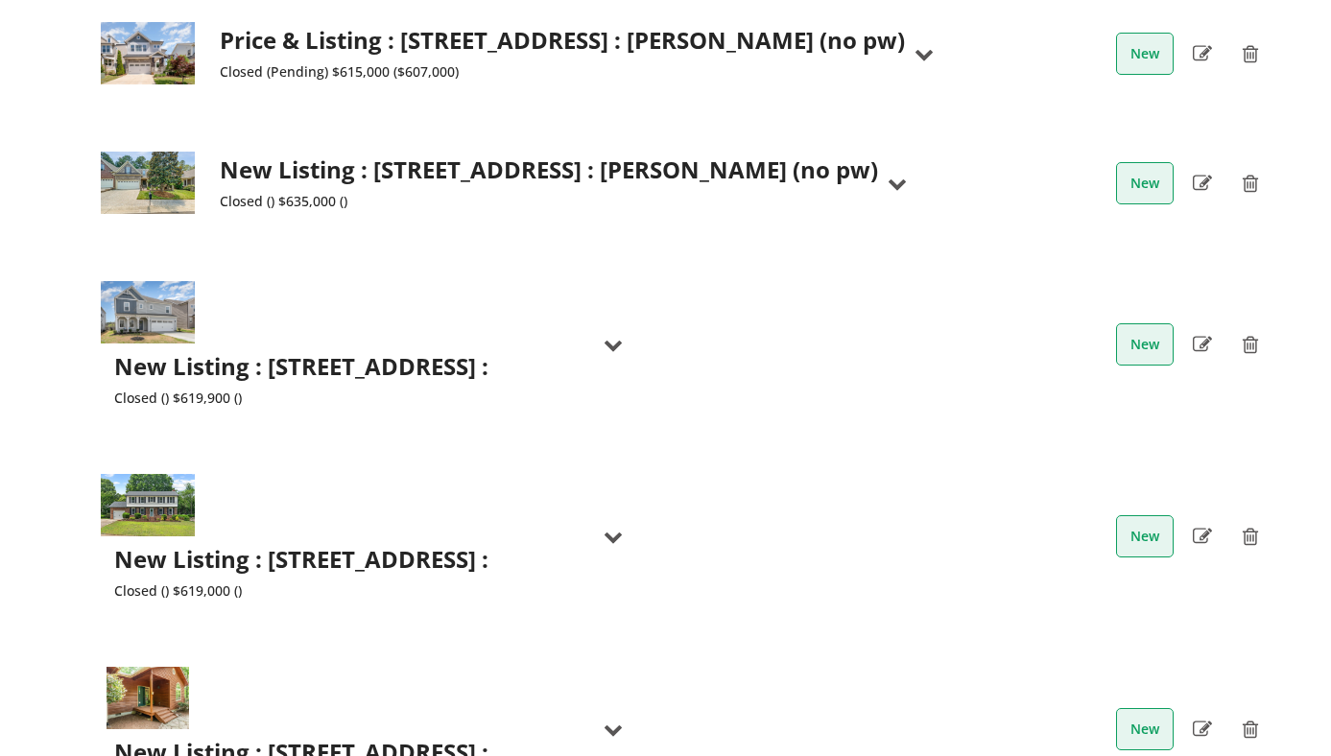
scroll to position [3857, 0]
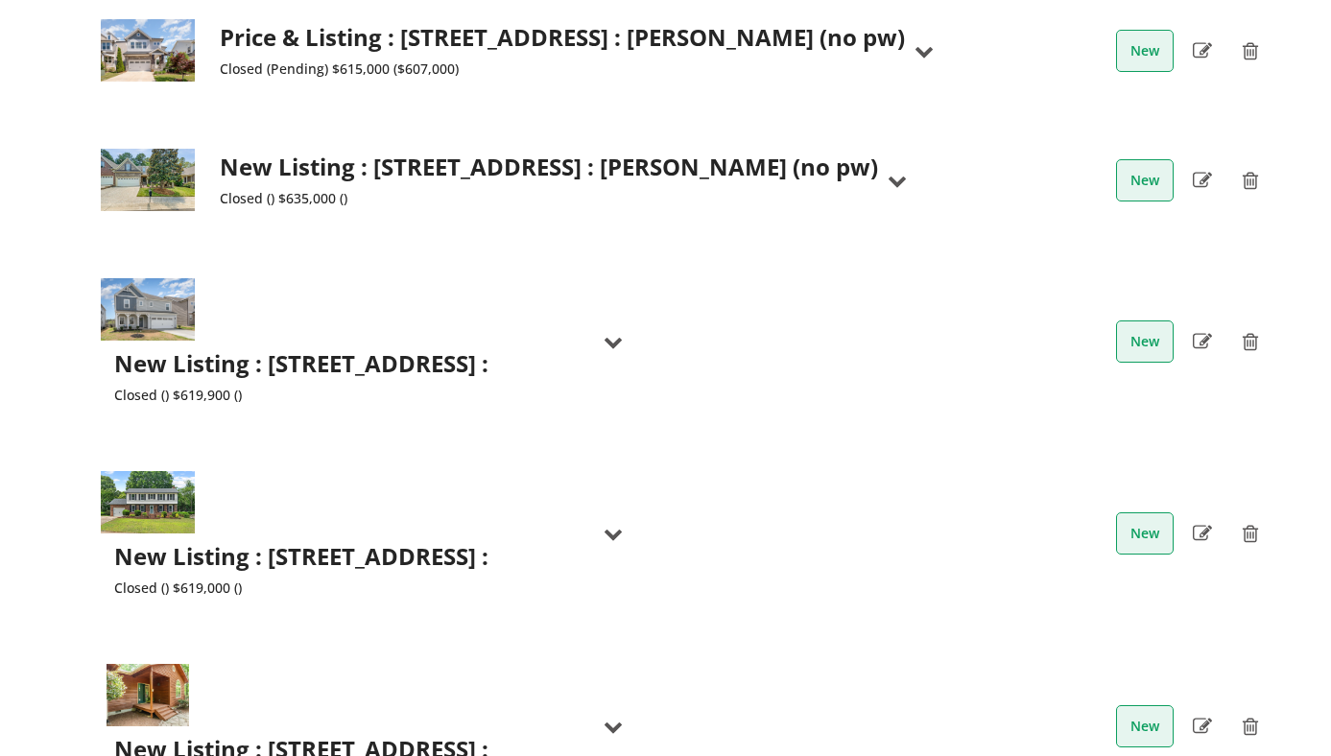
click at [291, 736] on h2 "New Listing : [STREET_ADDRESS] :" at bounding box center [304, 750] width 381 height 28
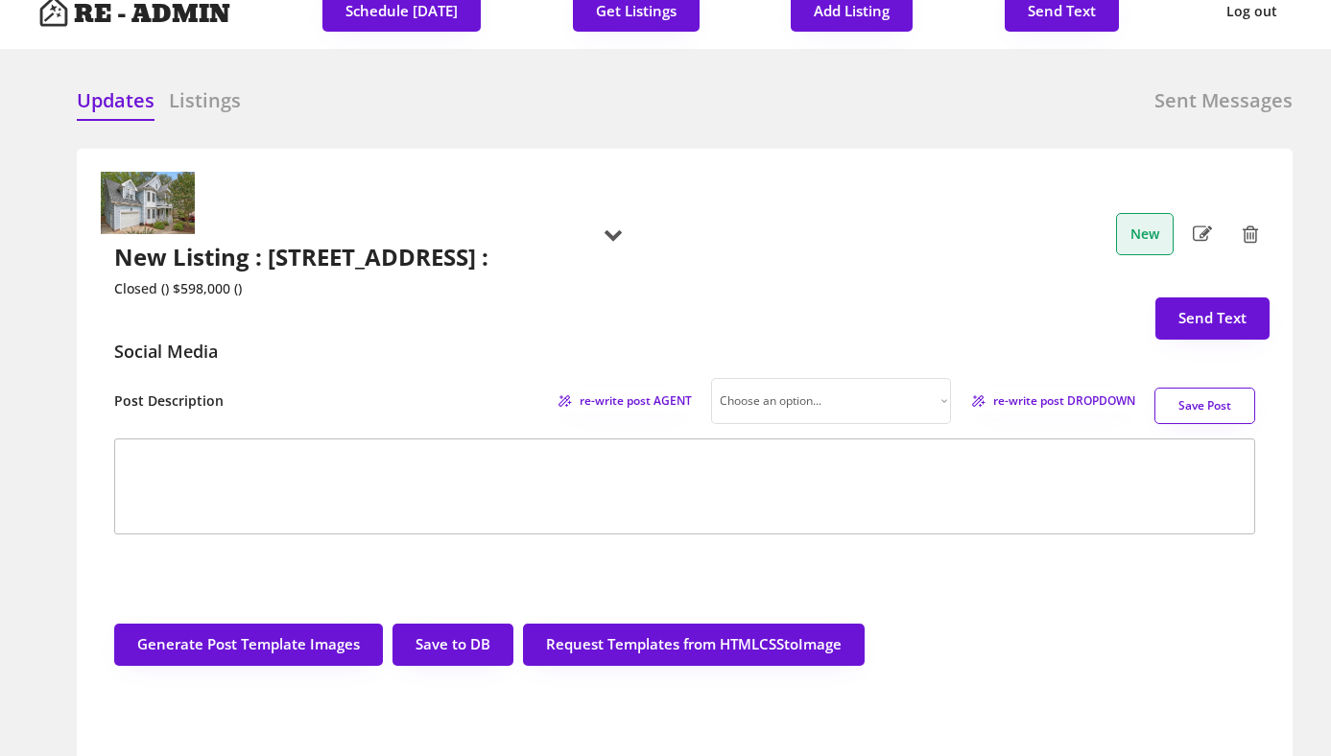
scroll to position [0, 0]
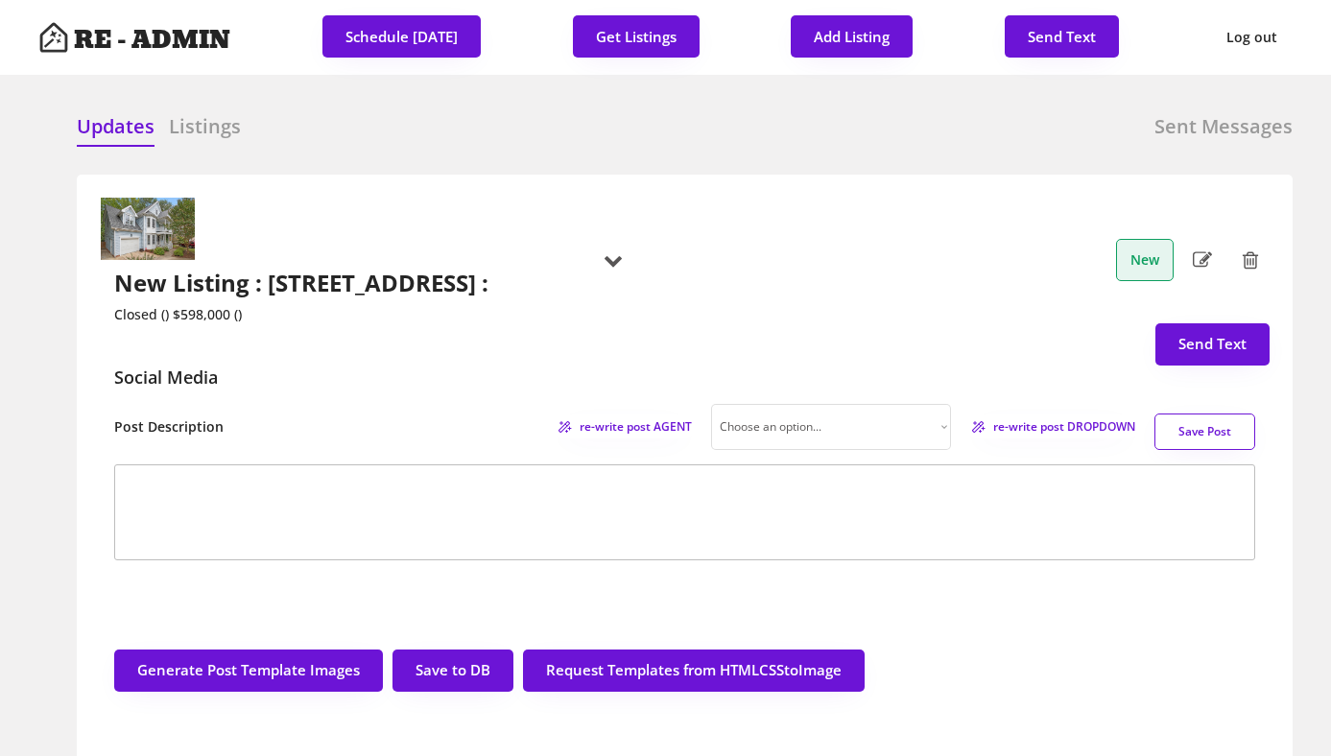
click at [296, 270] on h2 "New Listing : [STREET_ADDRESS] :" at bounding box center [304, 284] width 381 height 28
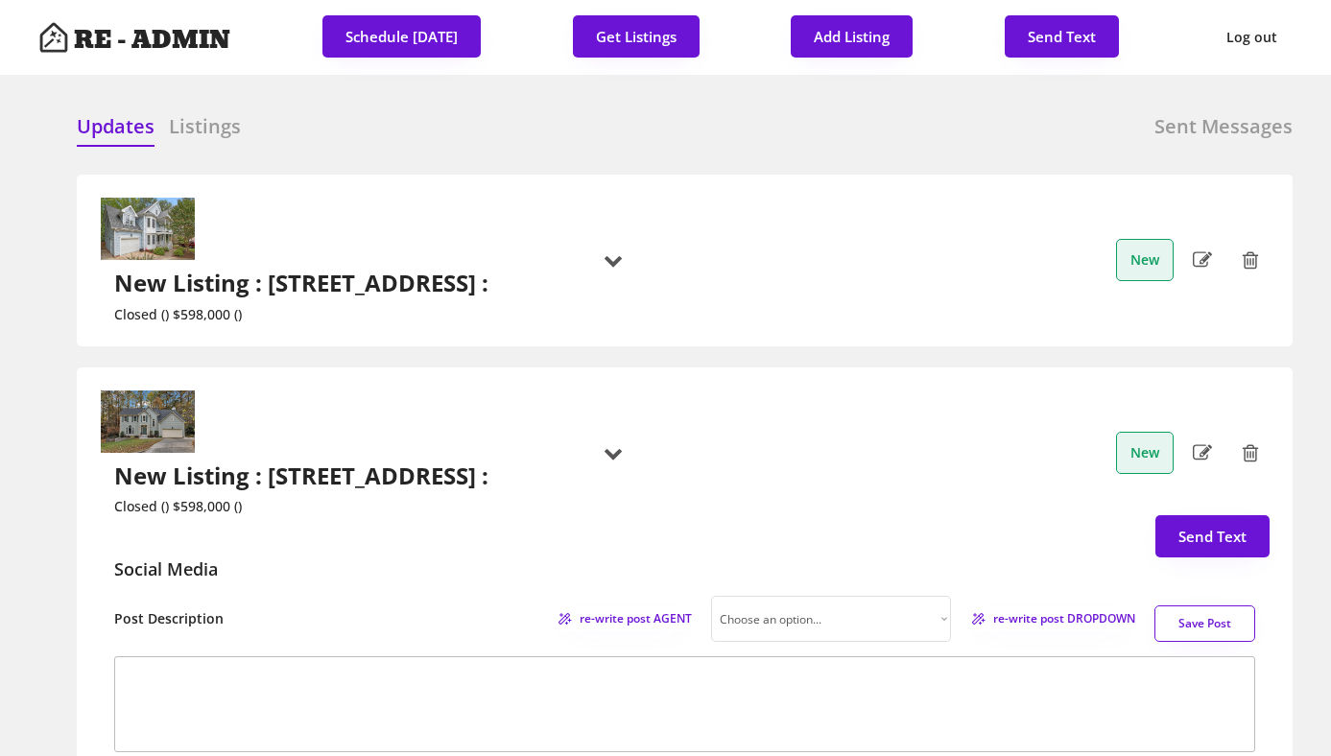
click at [411, 462] on h2 "New Listing : [STREET_ADDRESS] :" at bounding box center [304, 476] width 381 height 28
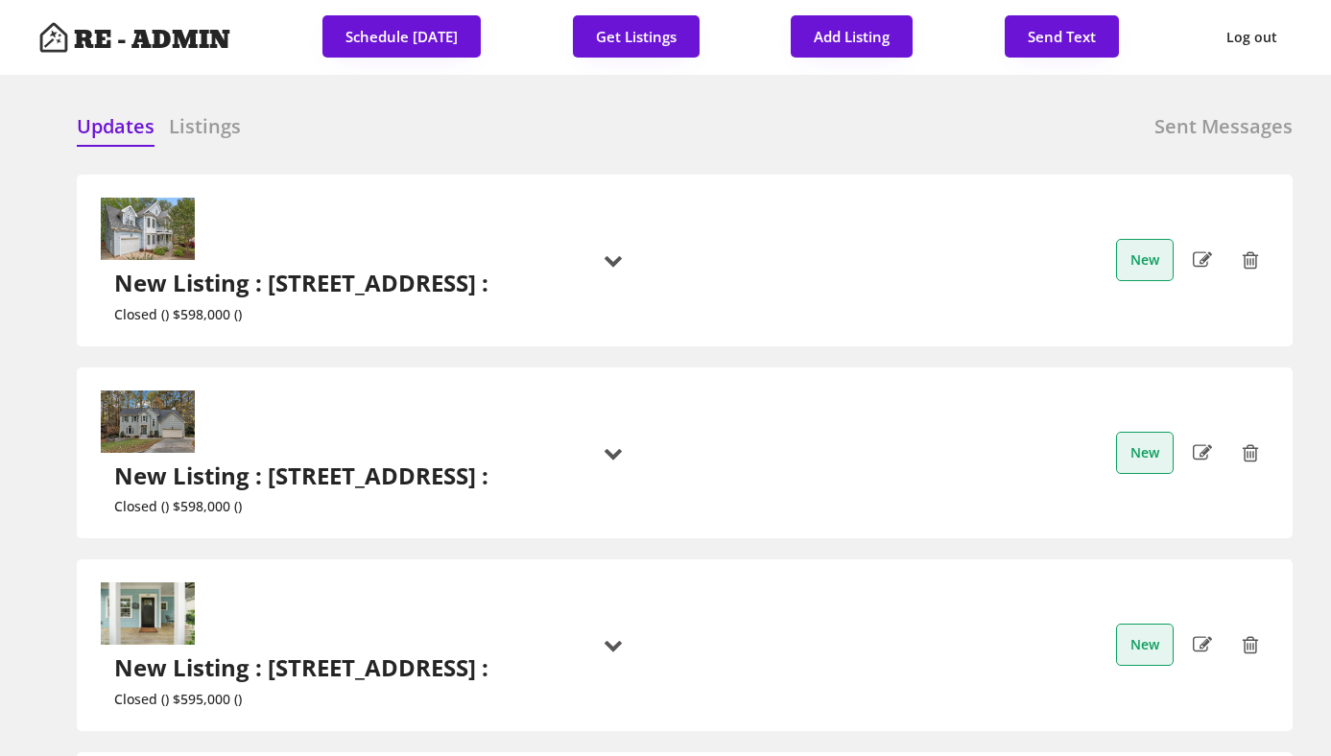
click at [1201, 252] on use at bounding box center [1202, 259] width 19 height 15
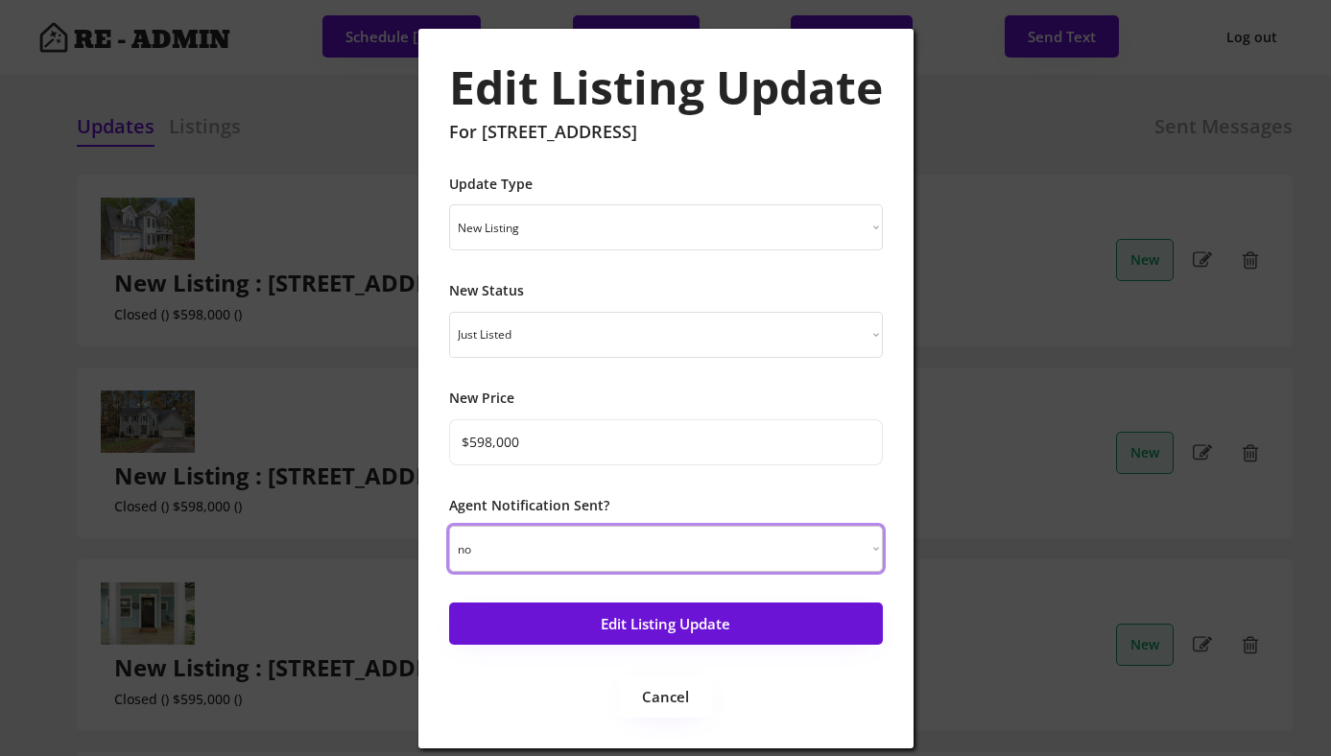
click at [860, 538] on select "yes no" at bounding box center [666, 549] width 434 height 46
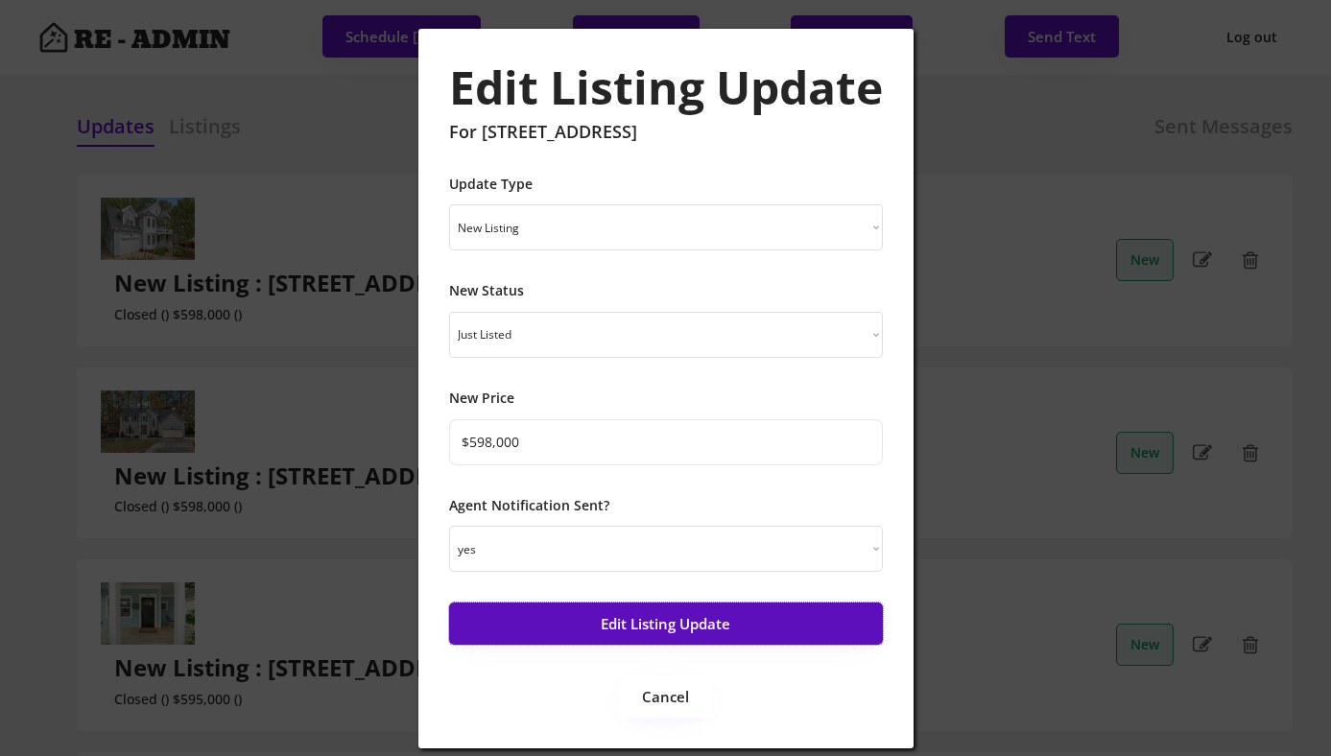
click at [728, 624] on button "Edit Listing Update" at bounding box center [666, 624] width 434 height 42
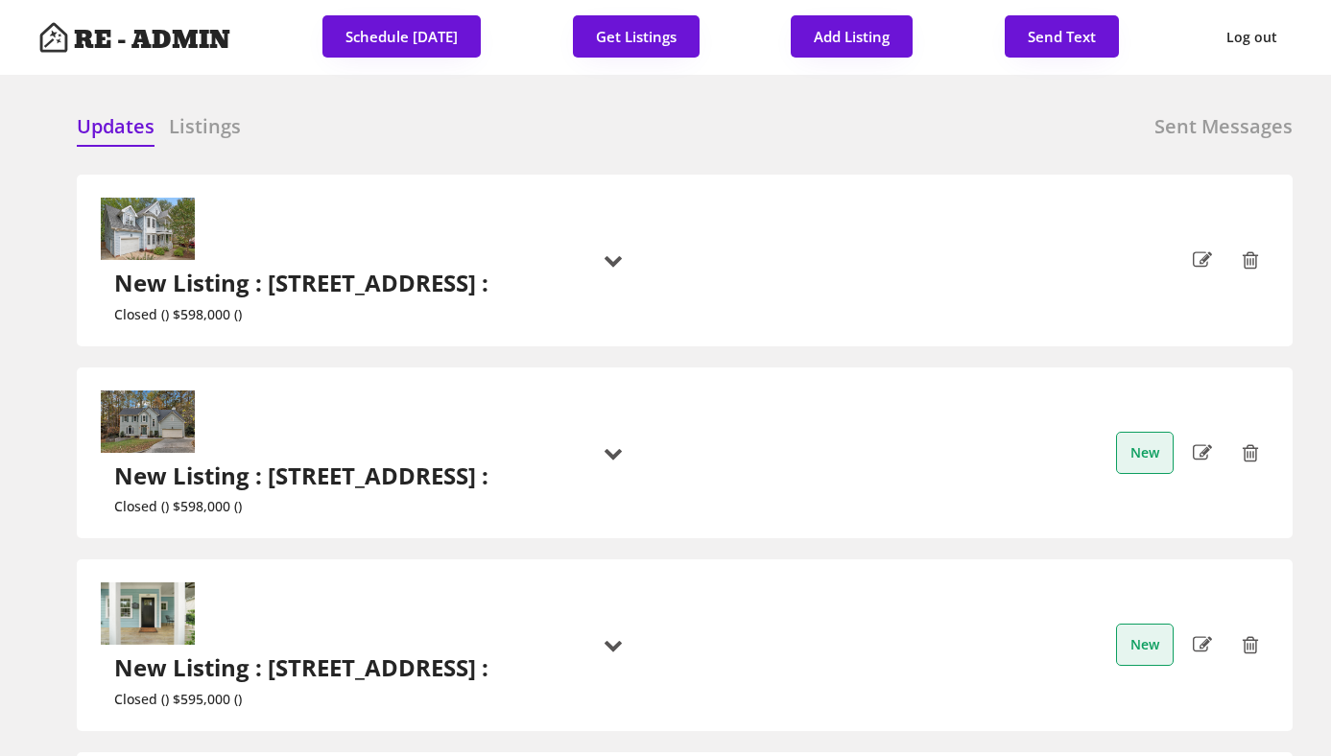
click at [1200, 439] on icon at bounding box center [1202, 453] width 19 height 29
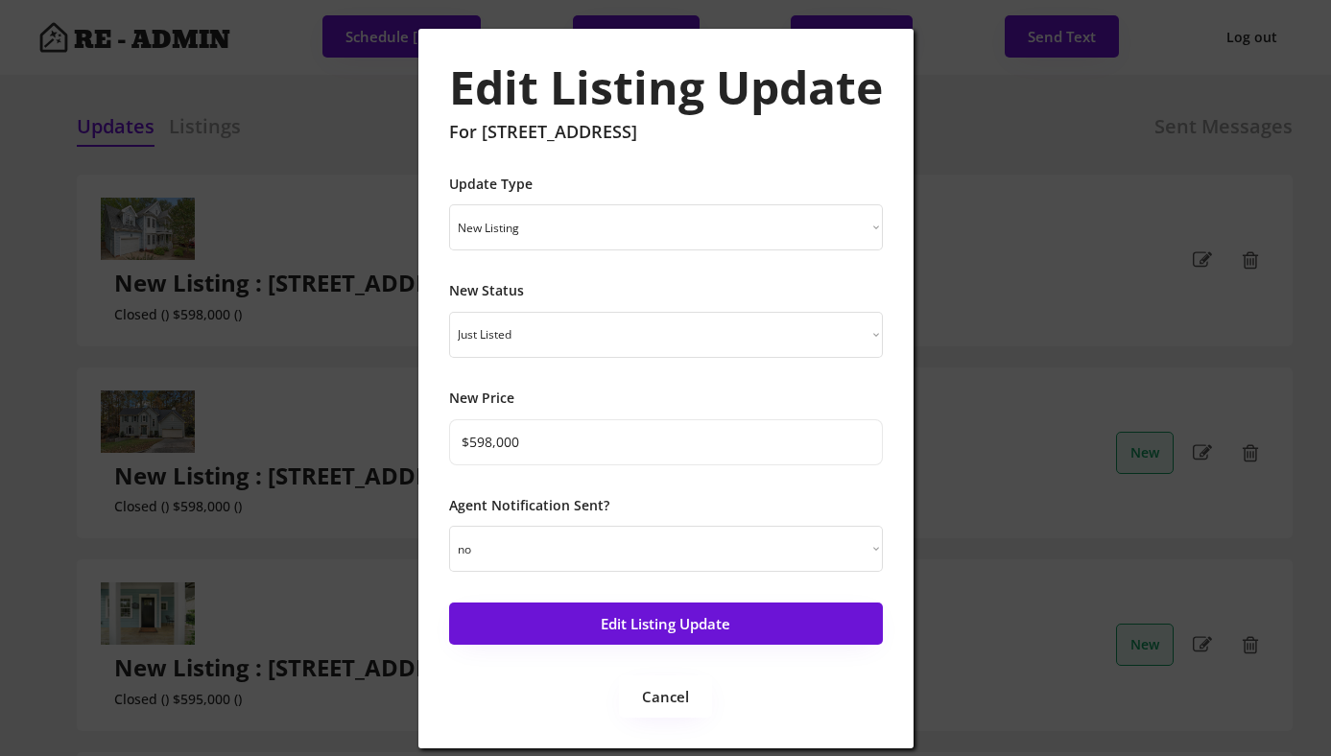
click at [733, 530] on select "yes no" at bounding box center [666, 549] width 434 height 46
select select ""yes""
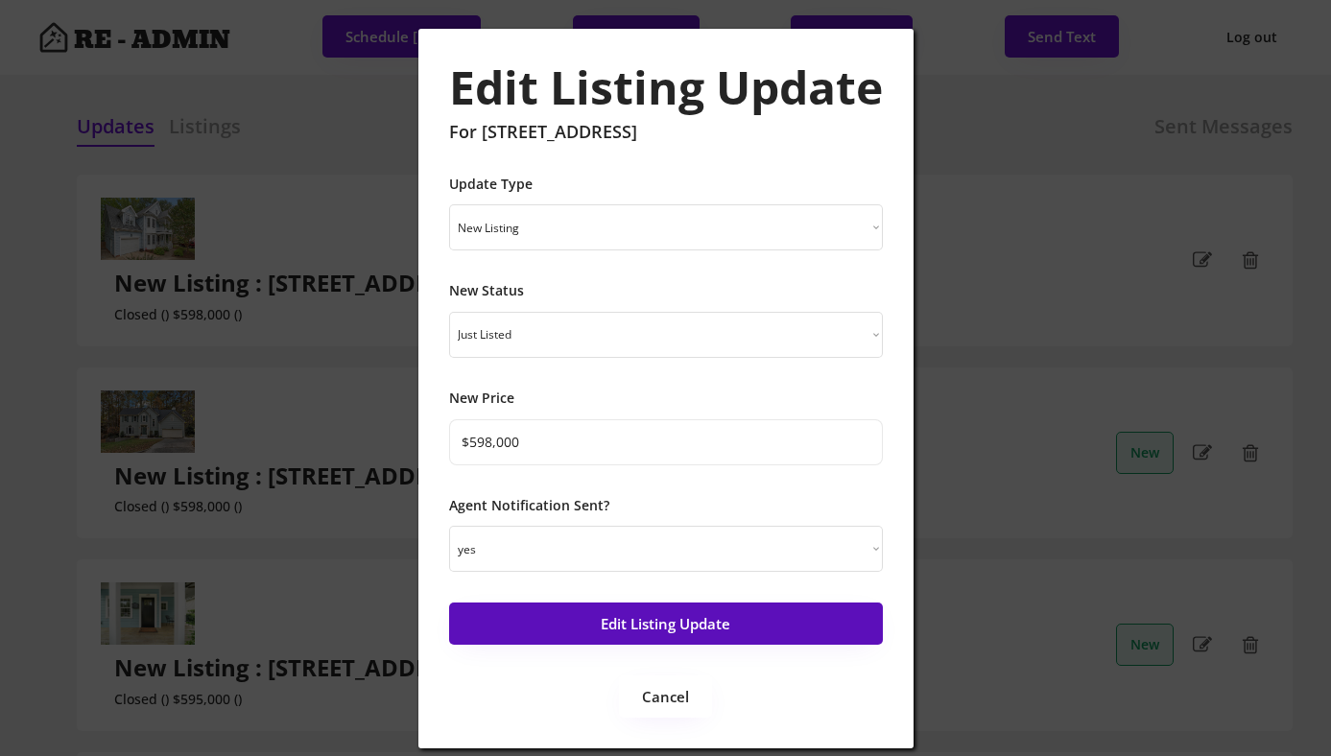
click at [721, 626] on button "Edit Listing Update" at bounding box center [666, 624] width 434 height 42
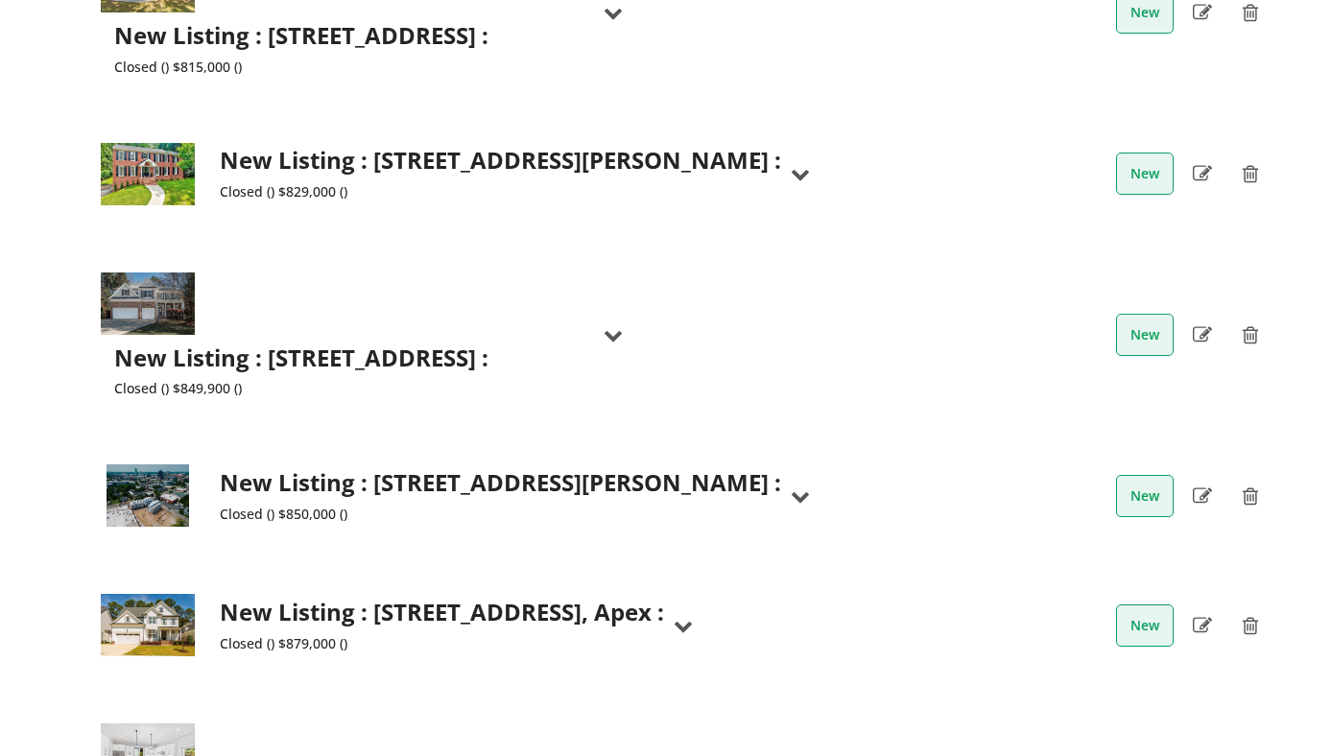
scroll to position [7816, 0]
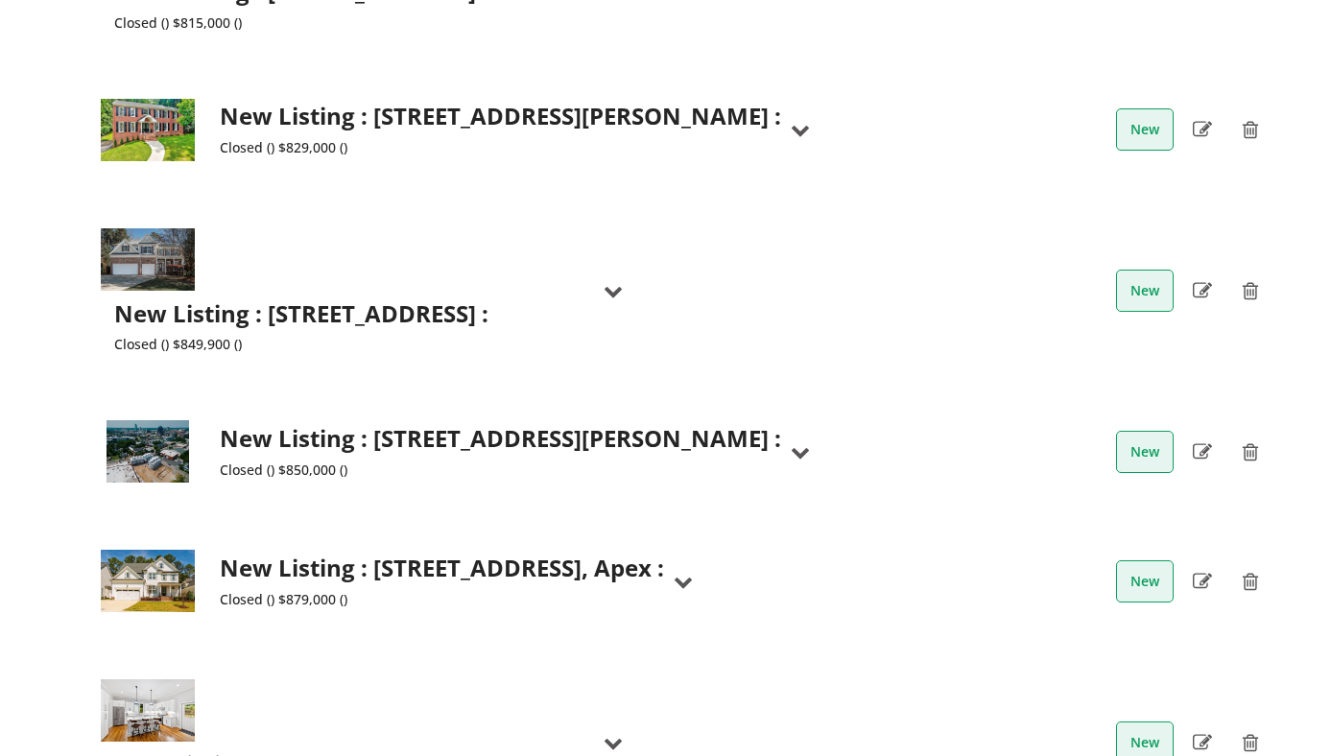
scroll to position [7796, 0]
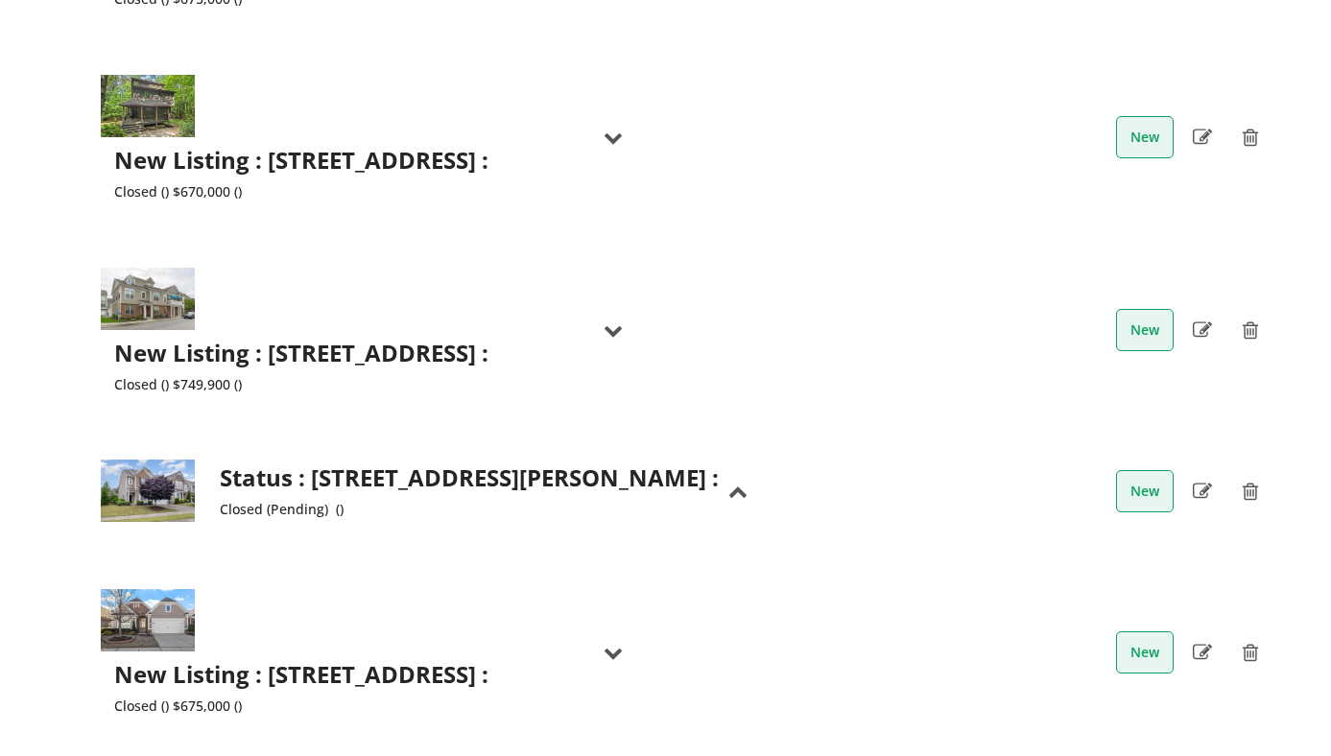
scroll to position [4404, 0]
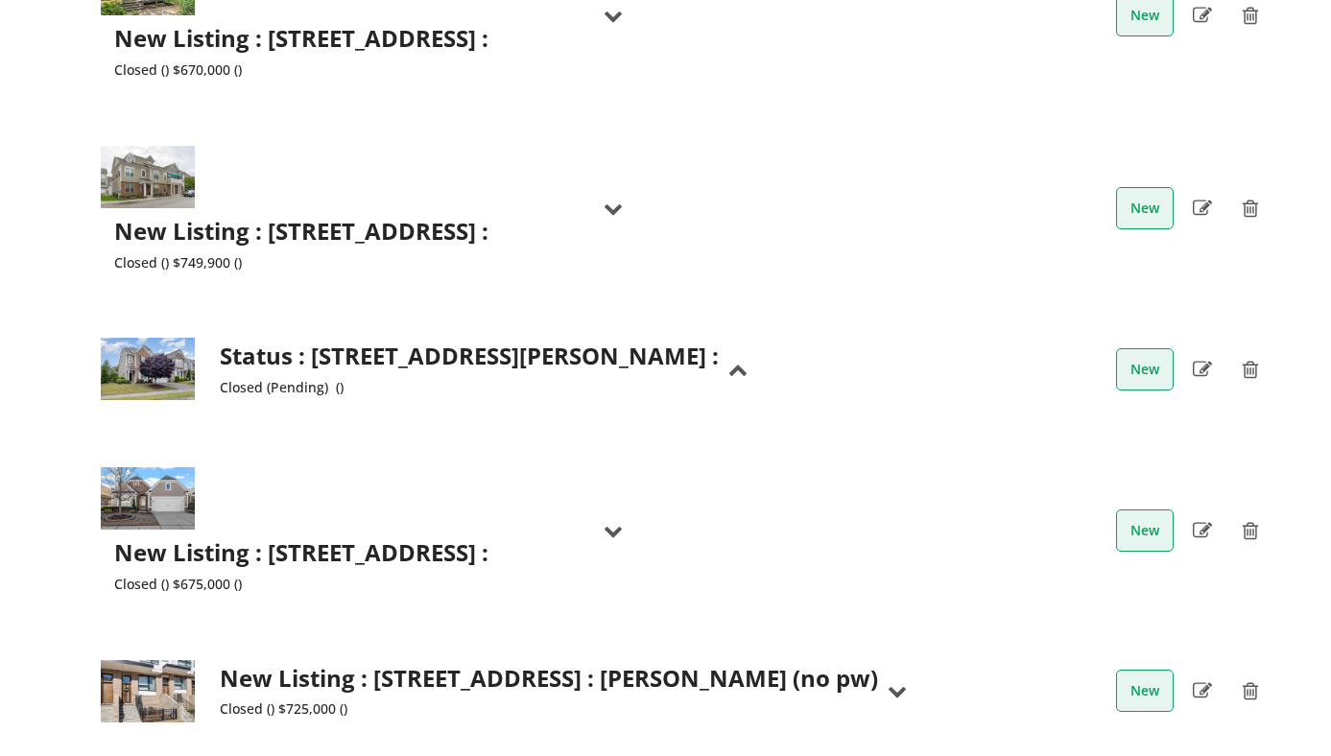
scroll to position [4277, 0]
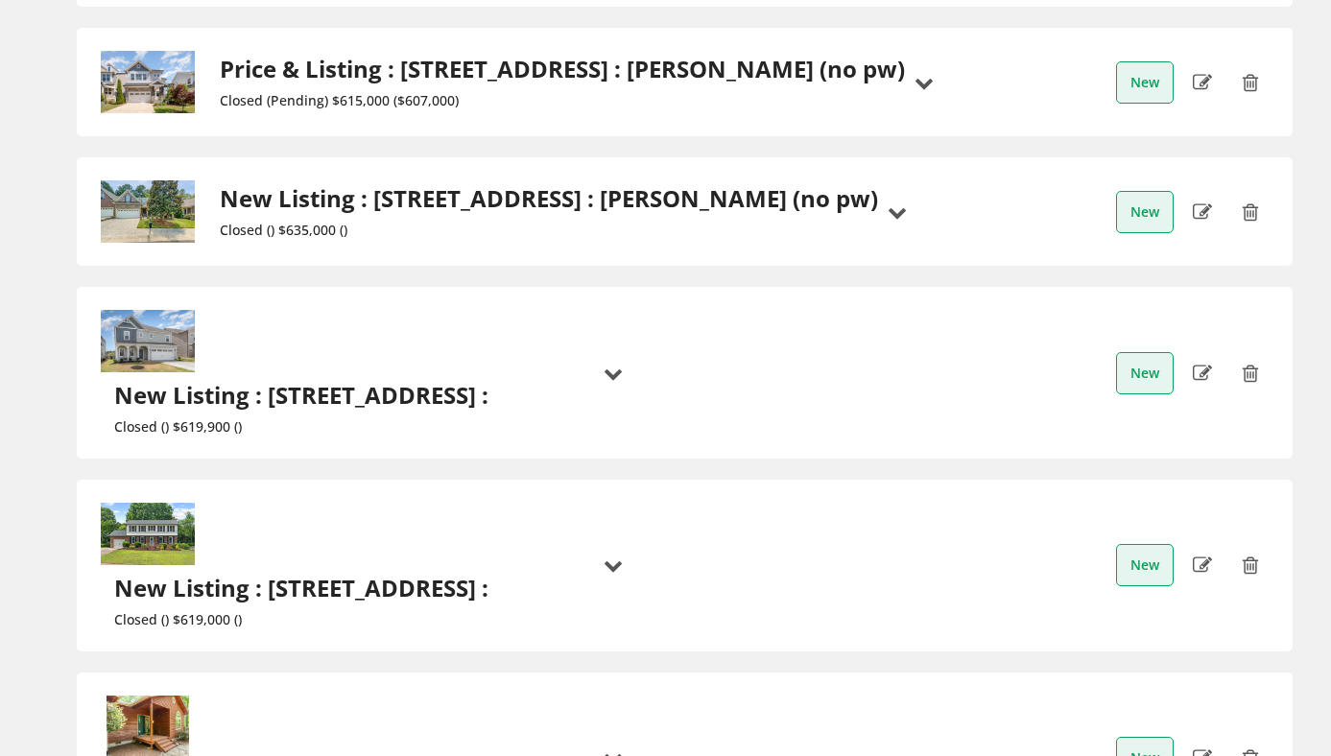
scroll to position [1172, 0]
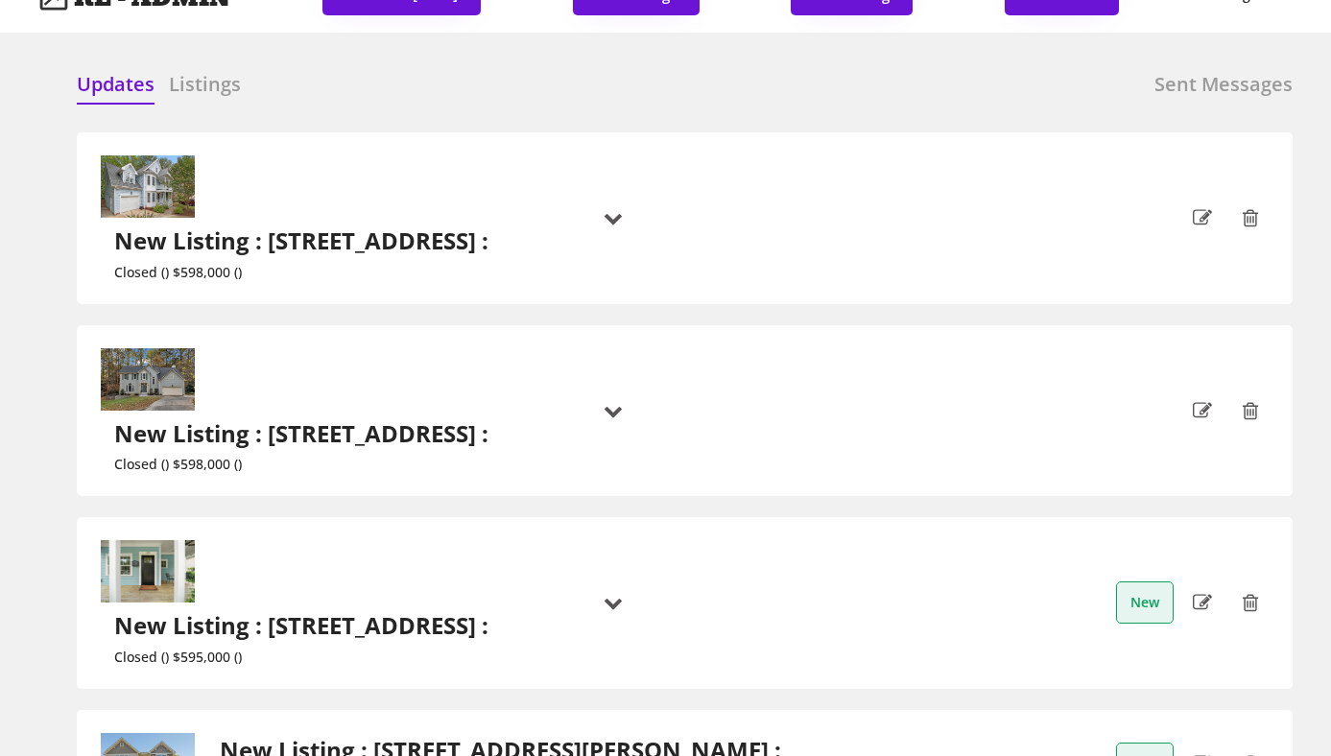
scroll to position [0, 0]
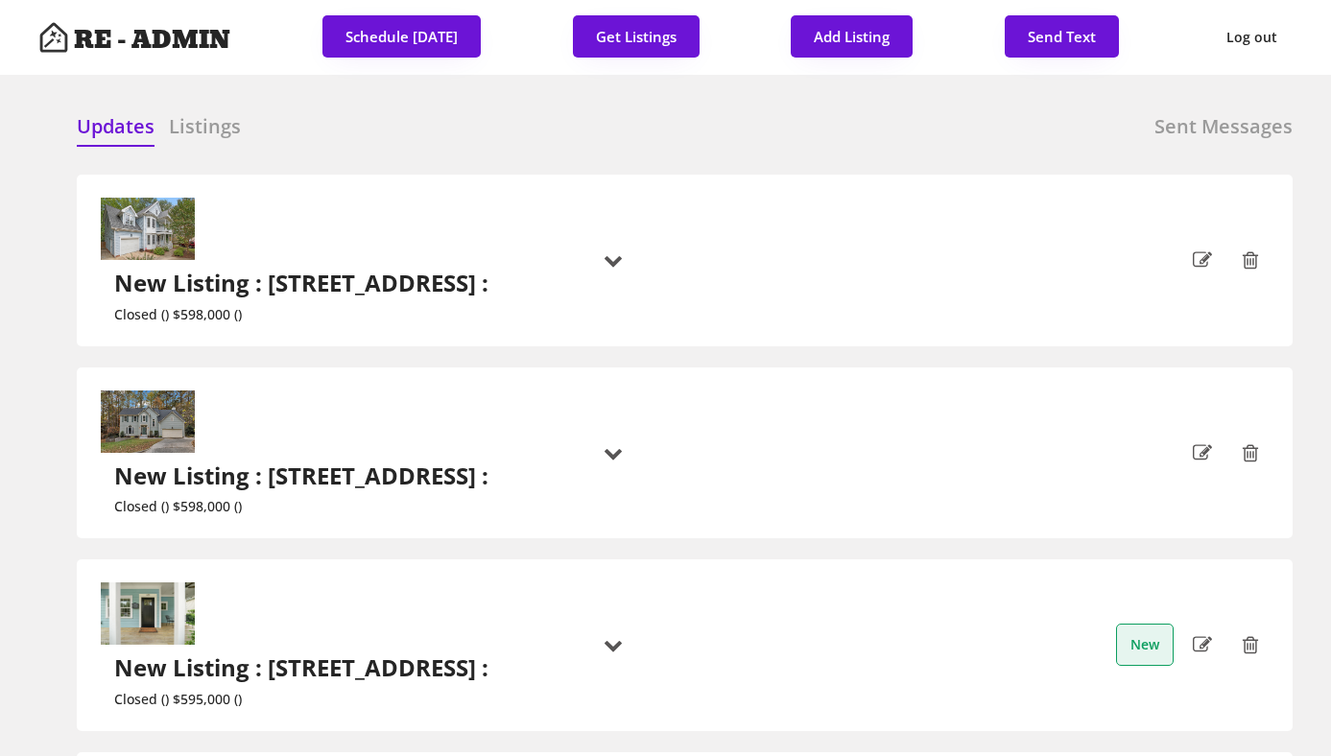
click at [1205, 637] on use at bounding box center [1202, 644] width 19 height 15
type input "$595,000"
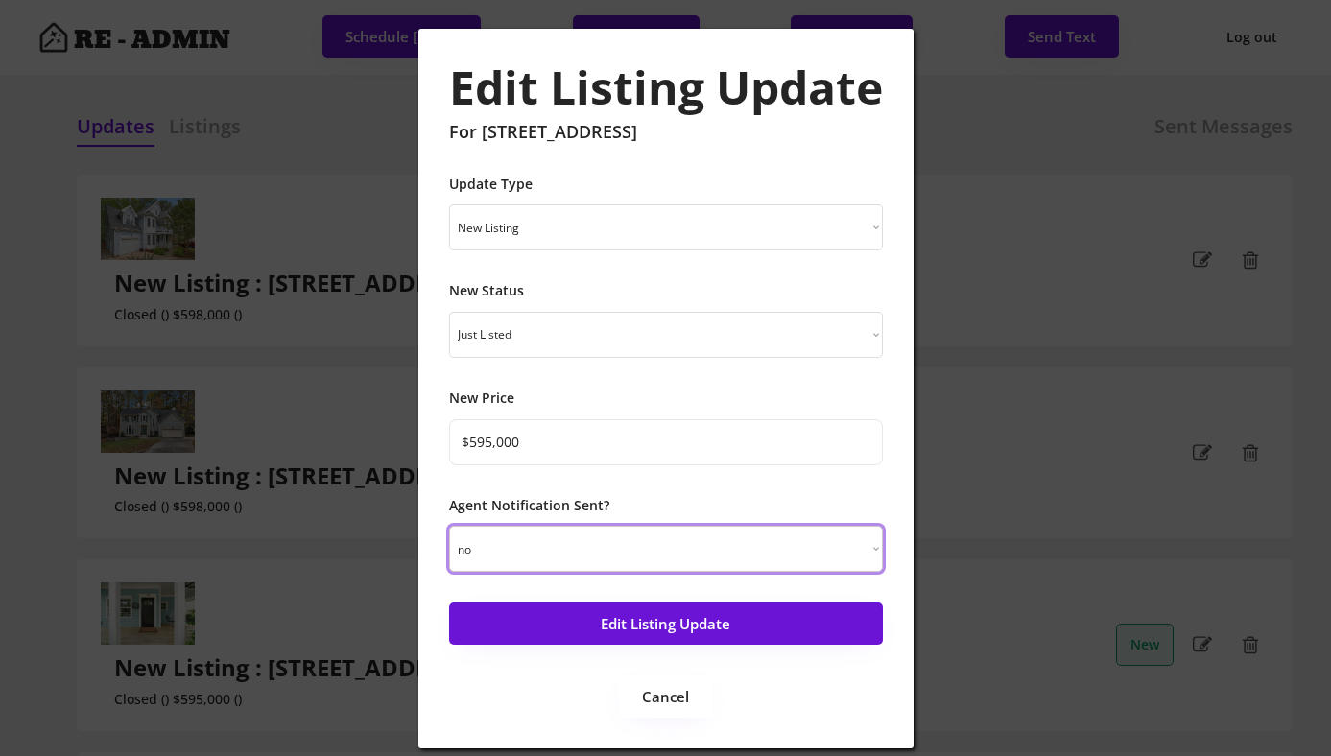
click at [707, 561] on select "yes no" at bounding box center [666, 549] width 434 height 46
select select ""yes""
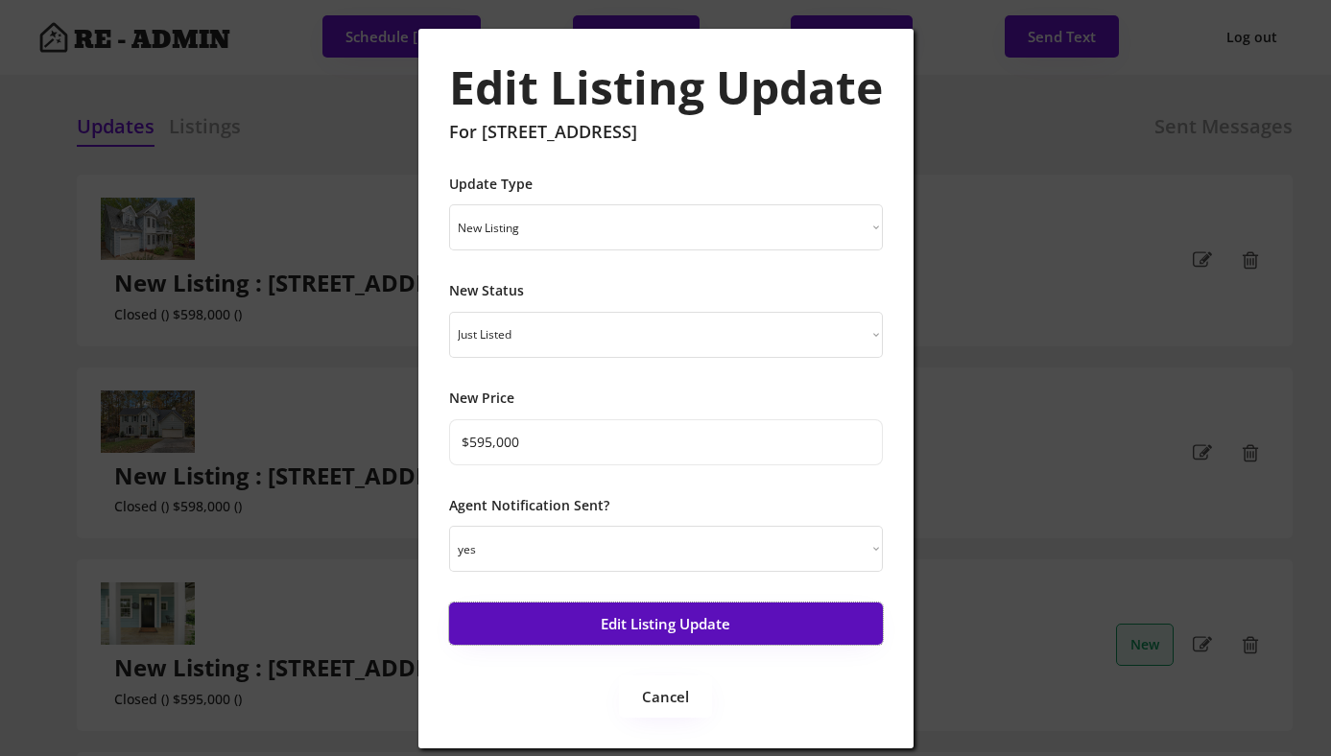
click at [673, 642] on button "Edit Listing Update" at bounding box center [666, 624] width 434 height 42
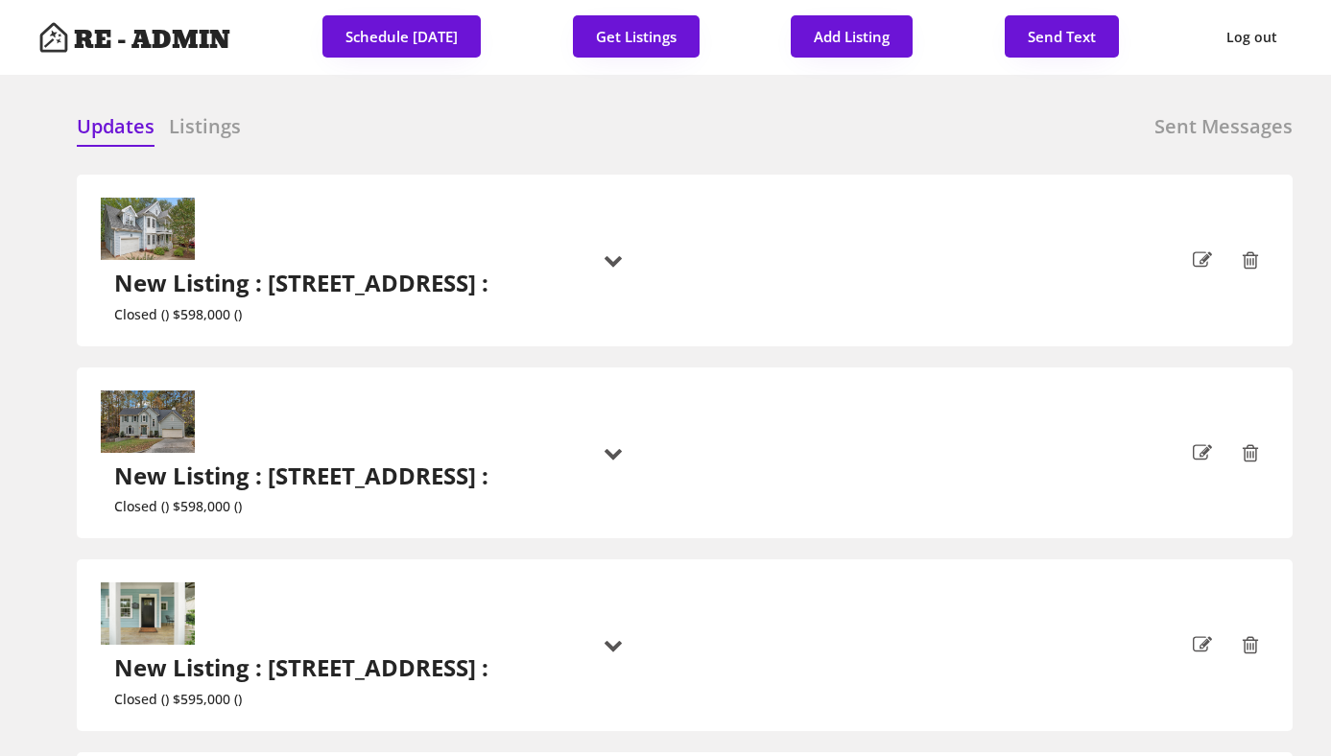
click at [618, 107] on div "Updates Listings Sent Messages Closed : [STREET_ADDRESS], Apex : $598,000 : + L…" at bounding box center [665, 113] width 1254 height 46
click at [619, 32] on button "Get Listings" at bounding box center [636, 36] width 127 height 42
click at [788, 100] on div "Updates Listings Sent Messages Closed : [STREET_ADDRESS], Apex : $598,000 : + L…" at bounding box center [665, 113] width 1254 height 46
click at [206, 130] on h6 "Listings" at bounding box center [205, 126] width 72 height 27
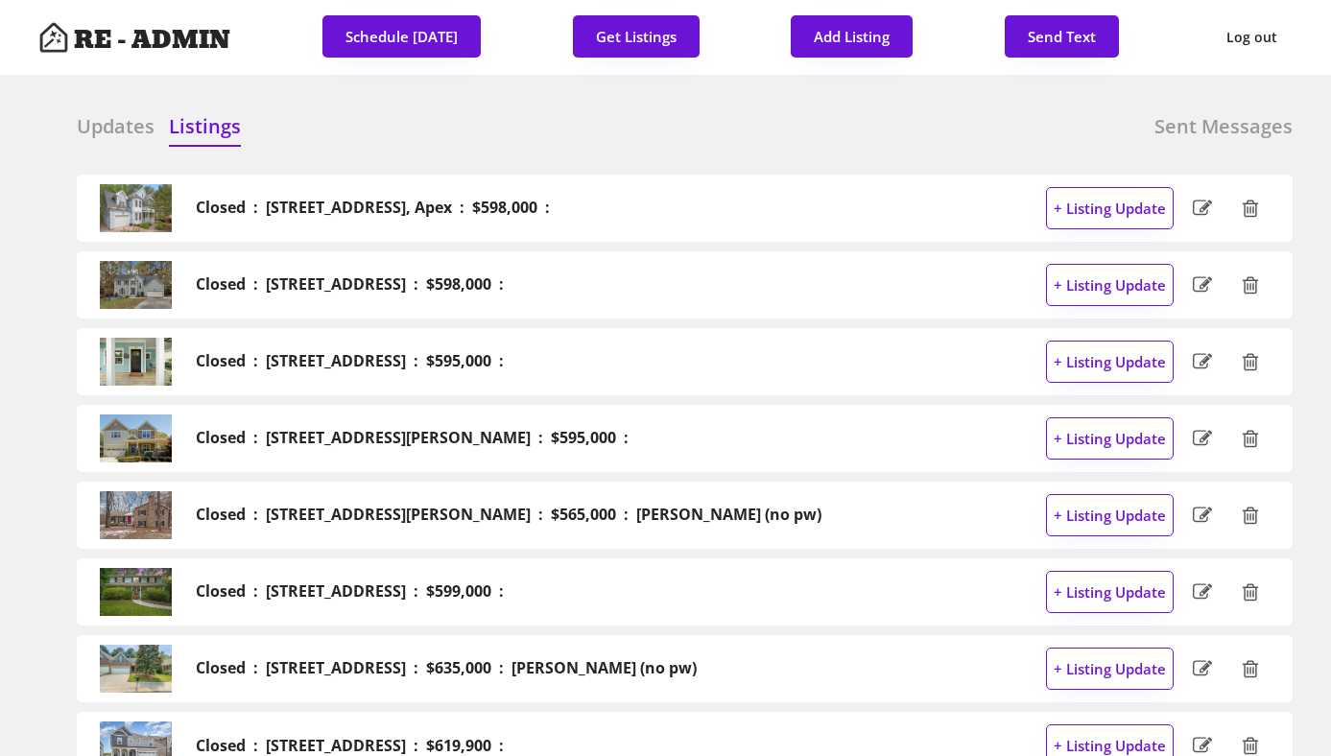
click at [116, 129] on h6 "Updates" at bounding box center [116, 126] width 78 height 27
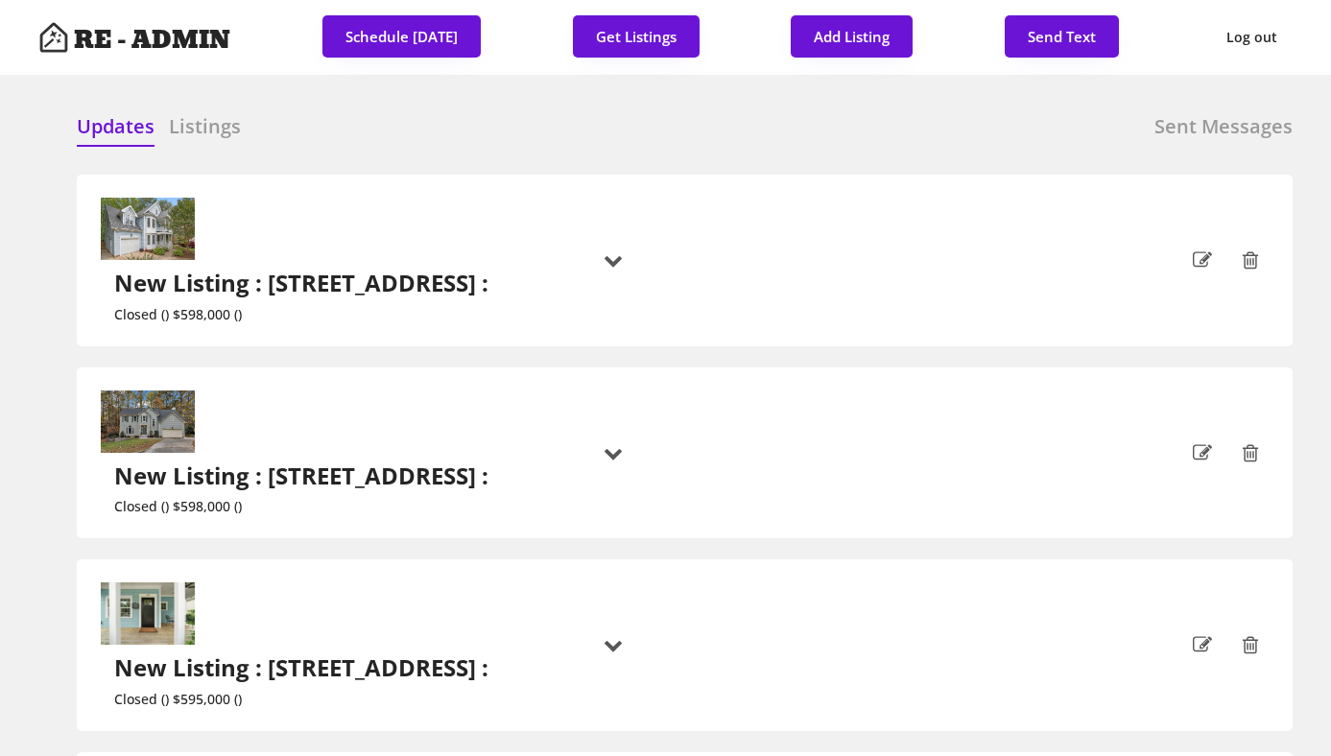
click at [417, 121] on div "Updates Listings Sent Messages" at bounding box center [685, 132] width 1216 height 38
click at [1052, 33] on button "Send Text" at bounding box center [1062, 36] width 114 height 42
select select "raleigh"
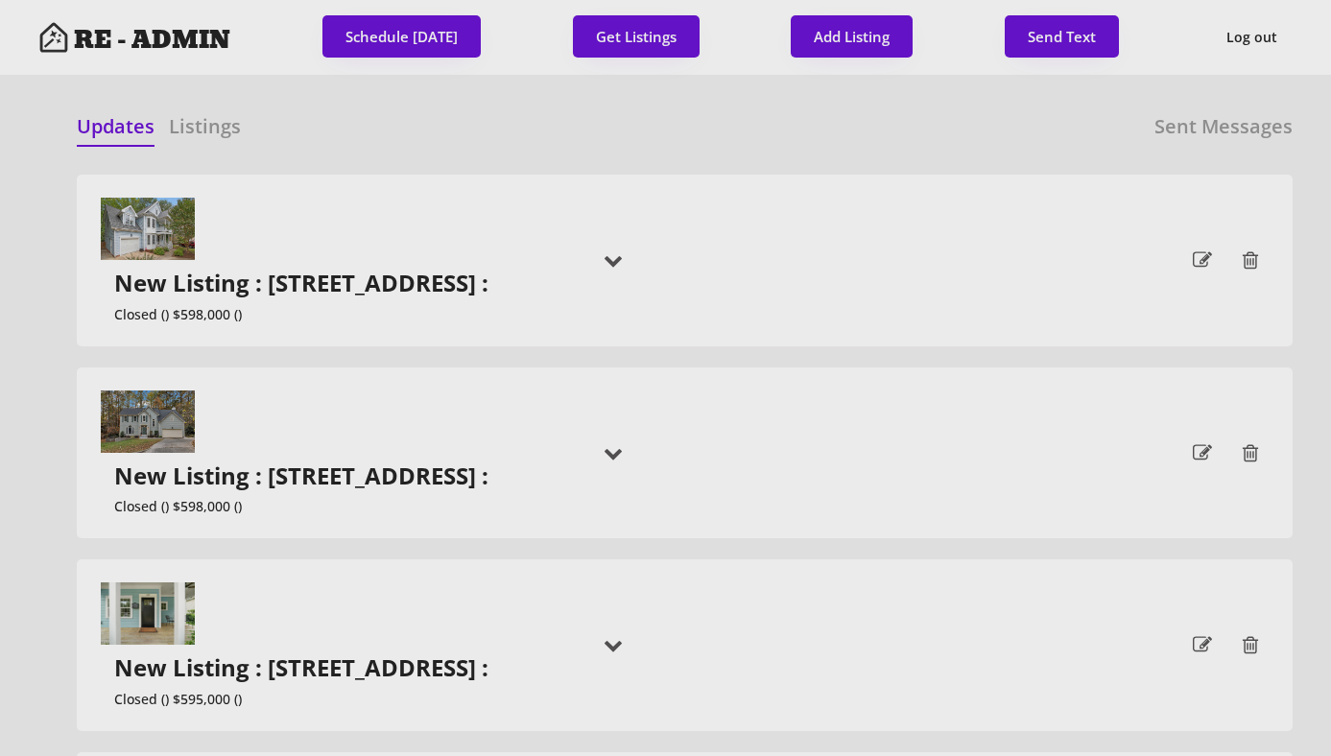
scroll to position [49, 0]
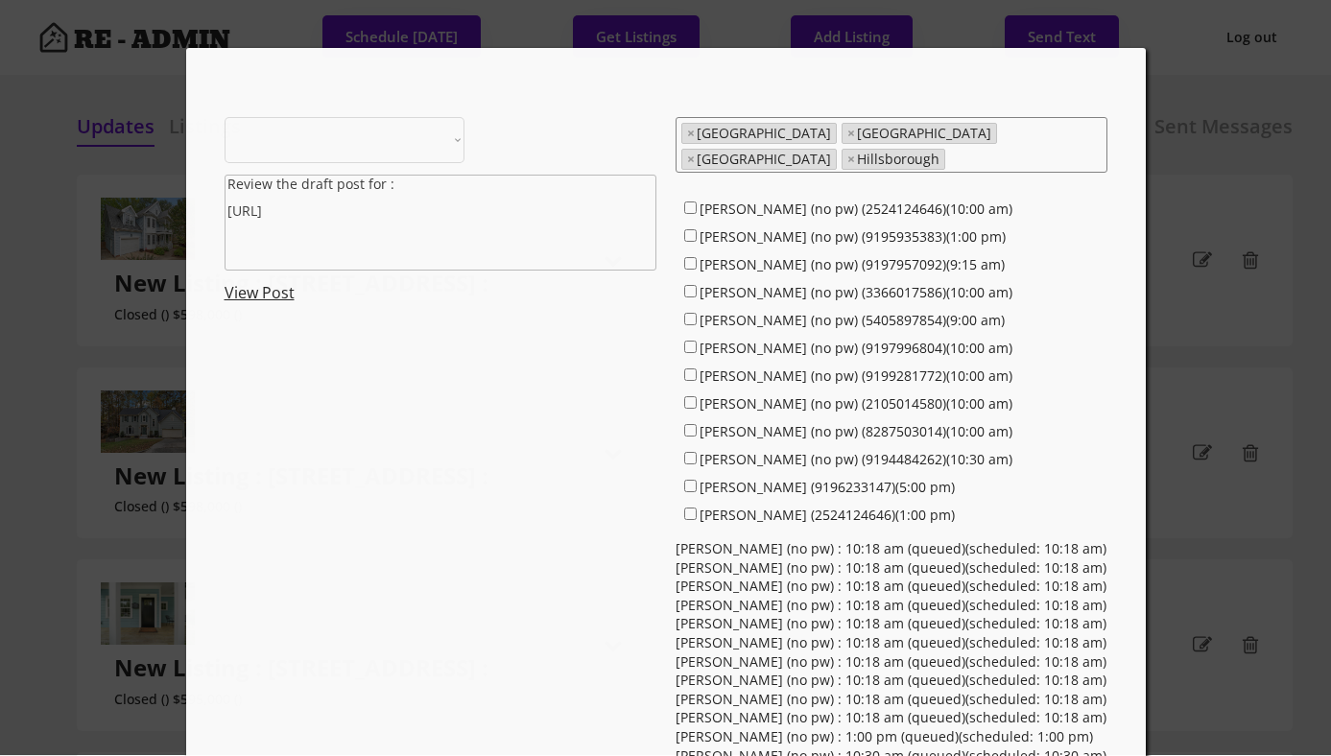
select select ""1348695171700984260__LOOKUP__1743599703321x142788062077753970""
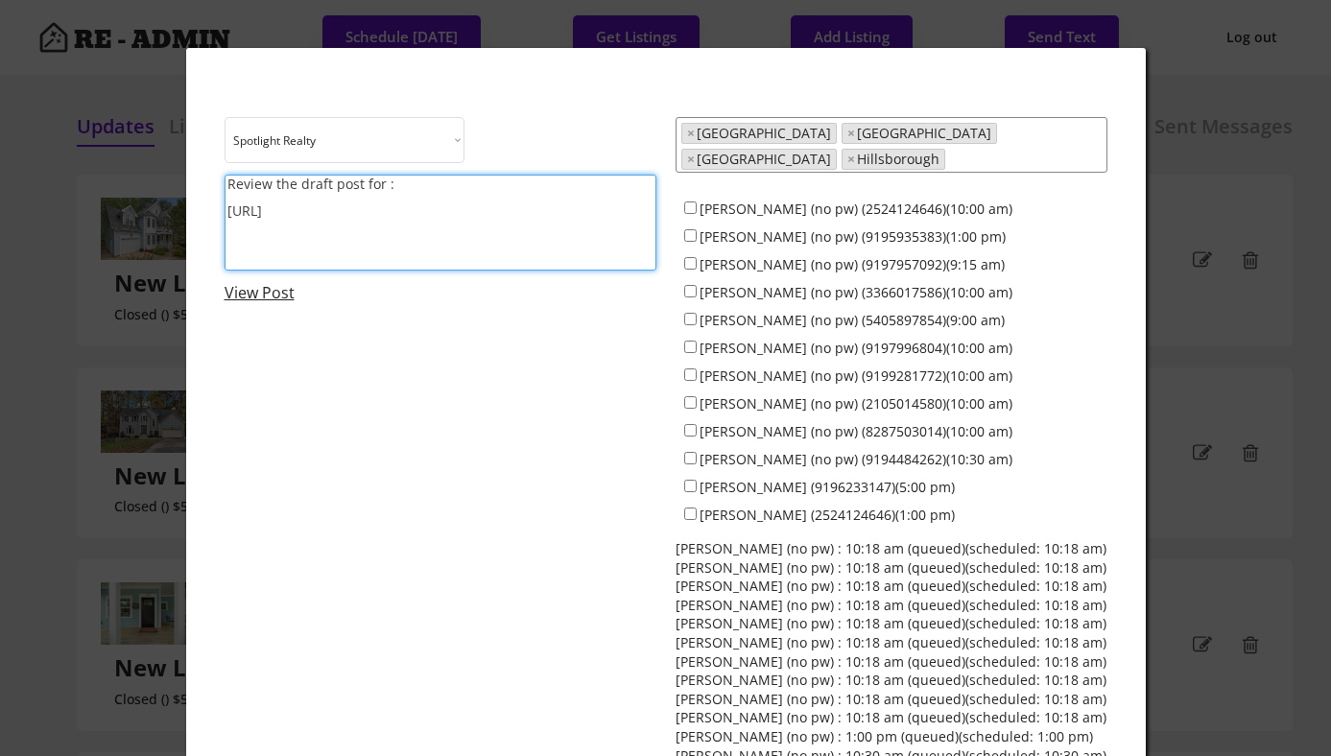
click at [388, 225] on textarea "Review the draft post for : https://revealestate.ai/post/" at bounding box center [441, 223] width 432 height 96
paste textarea "☀️ Wrapping up August and looking ahead to Labor Day! Share a highlight from yo…"
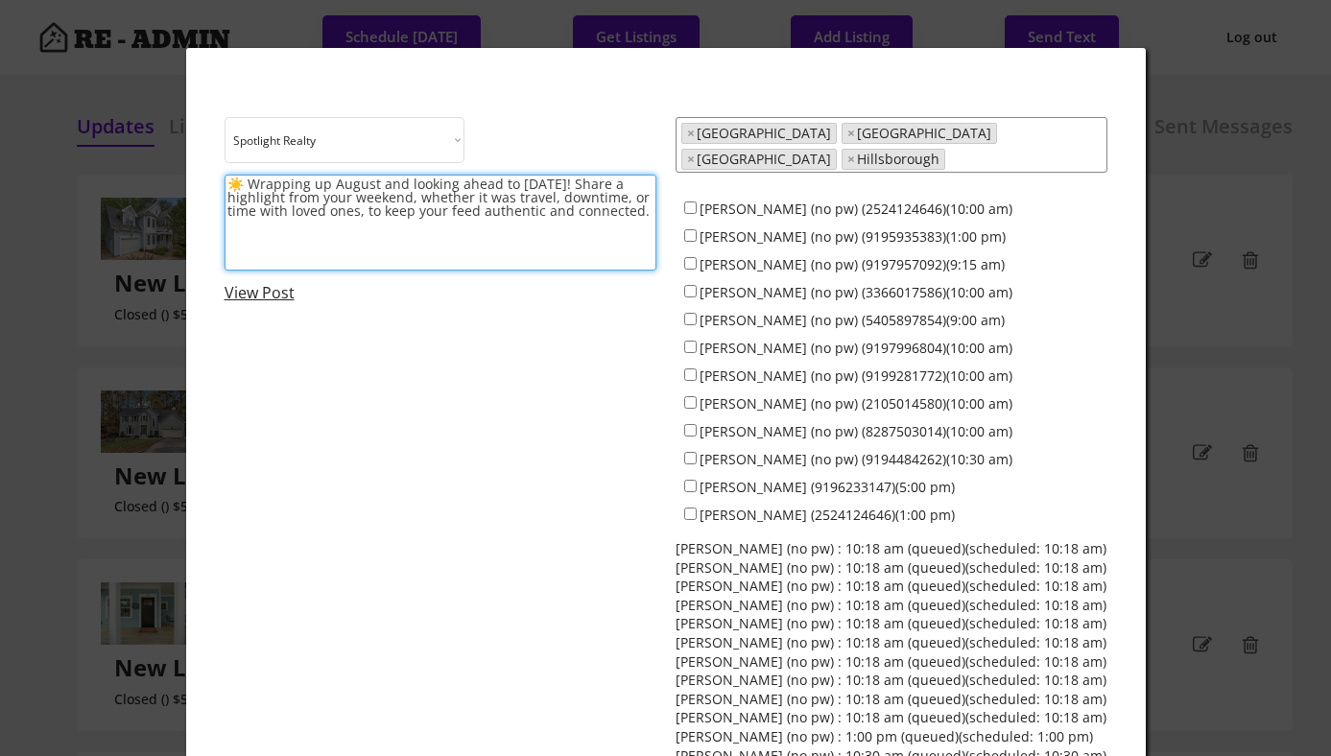
type textarea "☀️ Wrapping up August and looking ahead to Labor Day! Share a highlight from yo…"
click at [688, 202] on input "Dave Wylie (no pw) (2524124646)(10:00 am)" at bounding box center [690, 208] width 12 height 12
checkbox input "true"
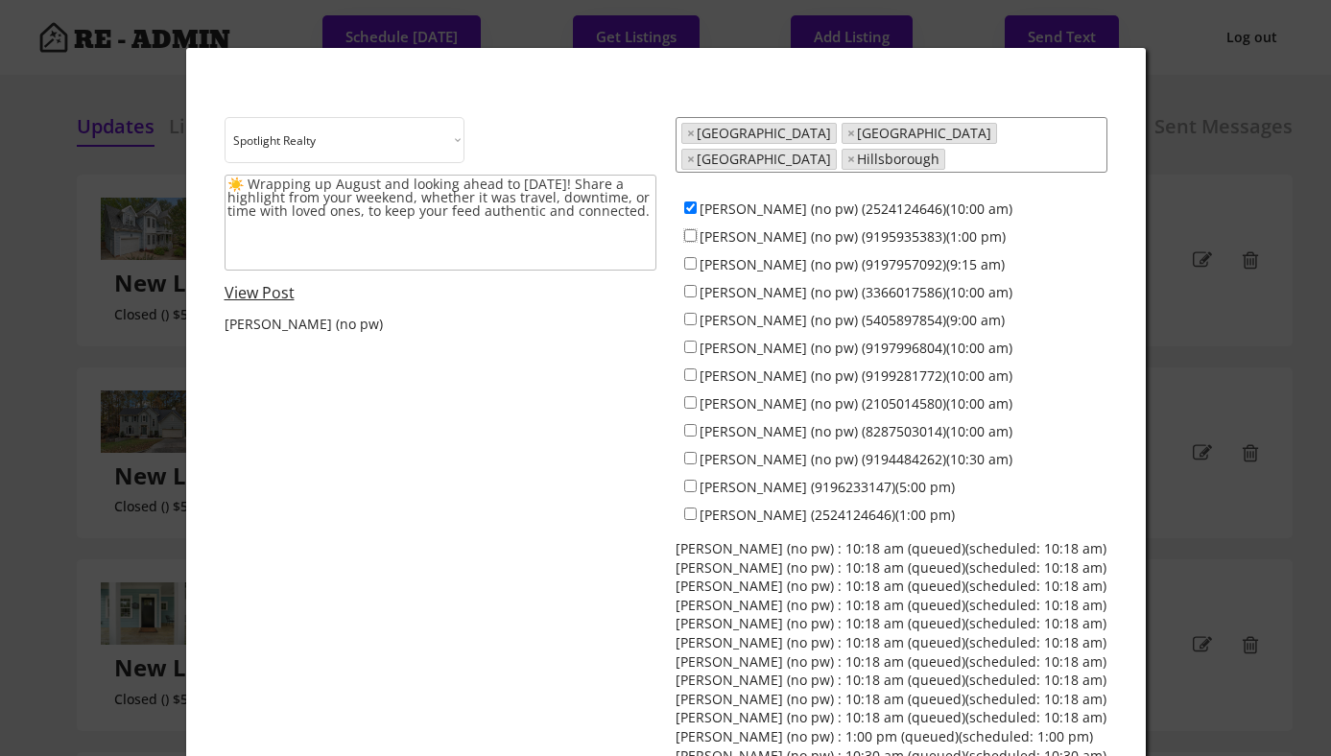
click at [689, 229] on input "Colin Anderson (no pw) (9195935383)(1:00 pm)" at bounding box center [690, 235] width 12 height 12
checkbox input "true"
click at [688, 257] on input "Jeff Stevenson (no pw) (9197957092)(9:15 am)" at bounding box center [690, 263] width 12 height 12
checkbox input "true"
click at [688, 285] on input "Jamesia Purkett (no pw) (3366017586)(10:00 am)" at bounding box center [690, 291] width 12 height 12
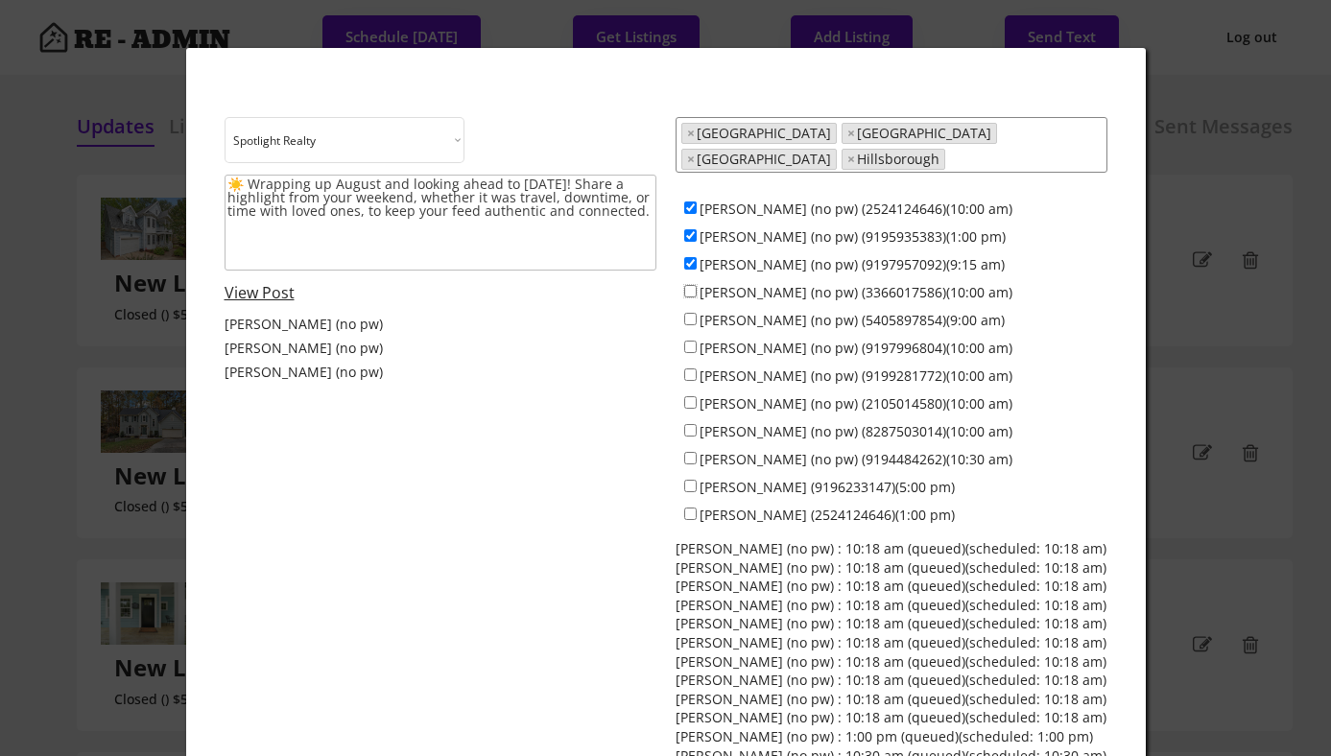
checkbox input "true"
click at [688, 313] on input "Alex Bingham (no pw) (5405897854)(9:00 am)" at bounding box center [690, 319] width 12 height 12
checkbox input "true"
click at [690, 341] on input "Maria Jamieson (no pw) (9197996804)(10:00 am)" at bounding box center [690, 347] width 12 height 12
checkbox input "true"
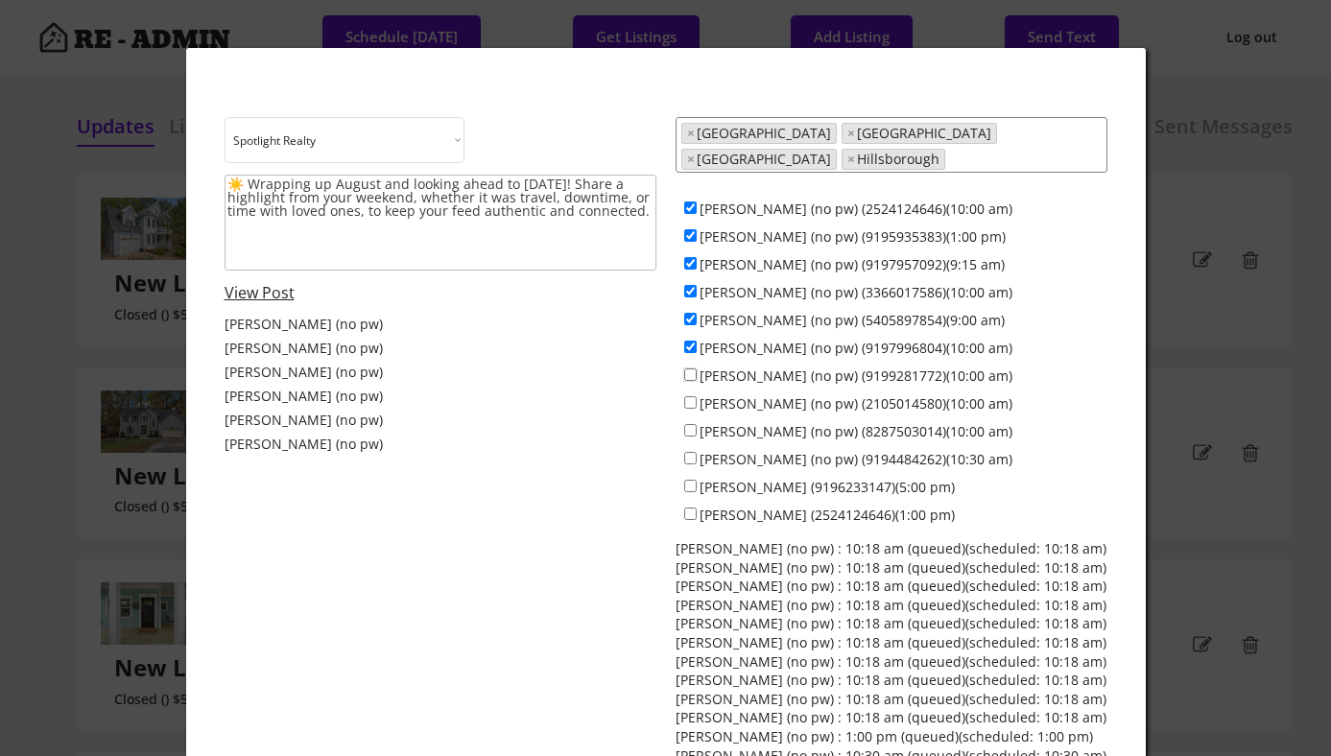
click at [690, 368] on input "Everett Stevenson (no pw) (9199281772)(10:00 am)" at bounding box center [690, 374] width 12 height 12
checkbox input "true"
click at [690, 396] on input "Francisco Huizar (no pw) (2105014580)(10:00 am)" at bounding box center [690, 402] width 12 height 12
checkbox input "true"
click at [691, 424] on input "Anna Lee Ruppard (no pw) (8287503014)(10:00 am)" at bounding box center [690, 430] width 12 height 12
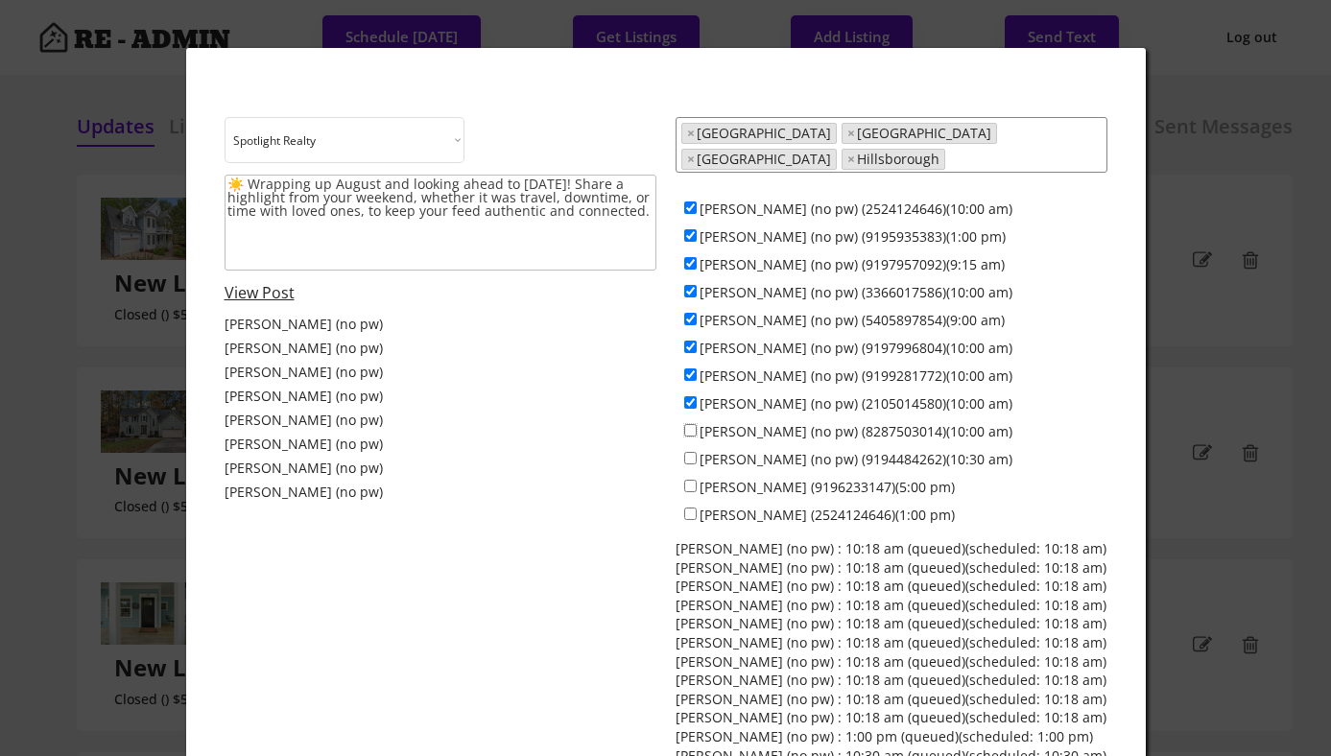
checkbox input "true"
click at [693, 452] on input "Ken Cannon (no pw) (9194484262)(10:30 am)" at bounding box center [690, 458] width 12 height 12
checkbox input "true"
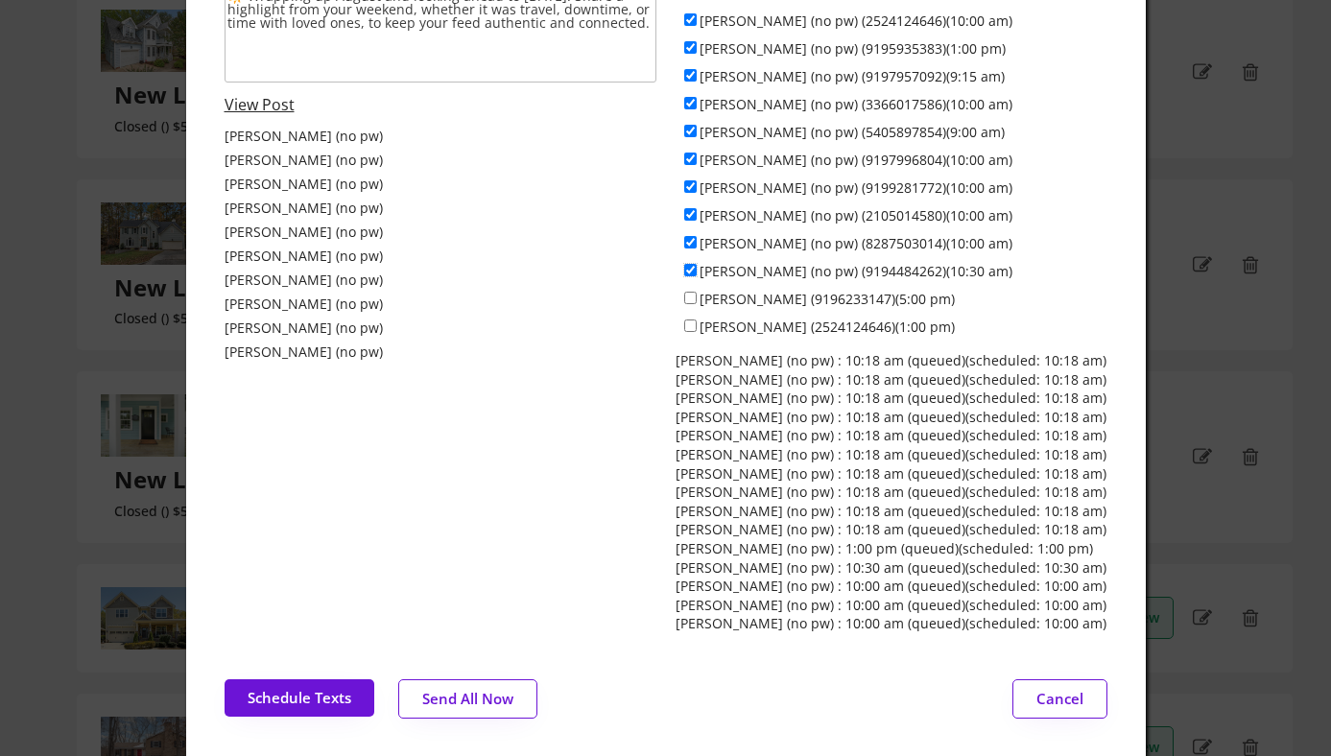
scroll to position [193, 0]
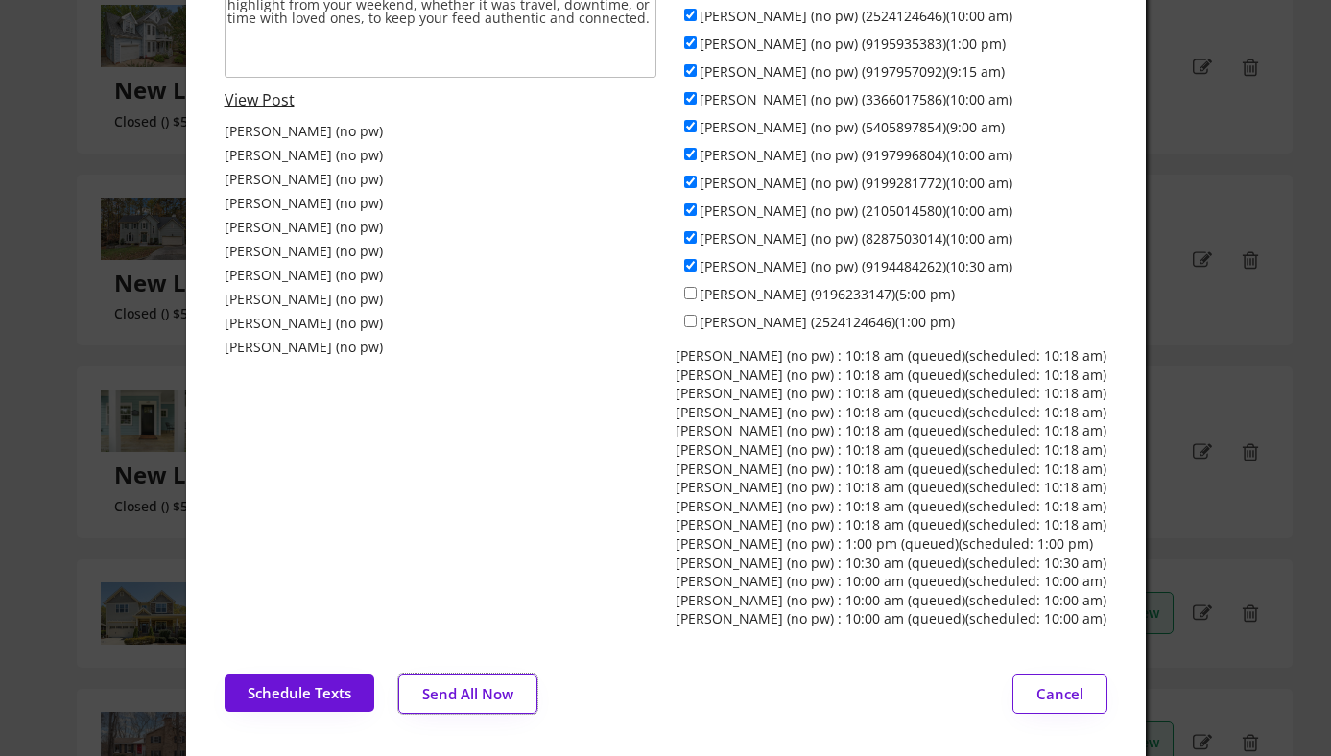
click at [448, 682] on button "Send All Now" at bounding box center [467, 694] width 139 height 39
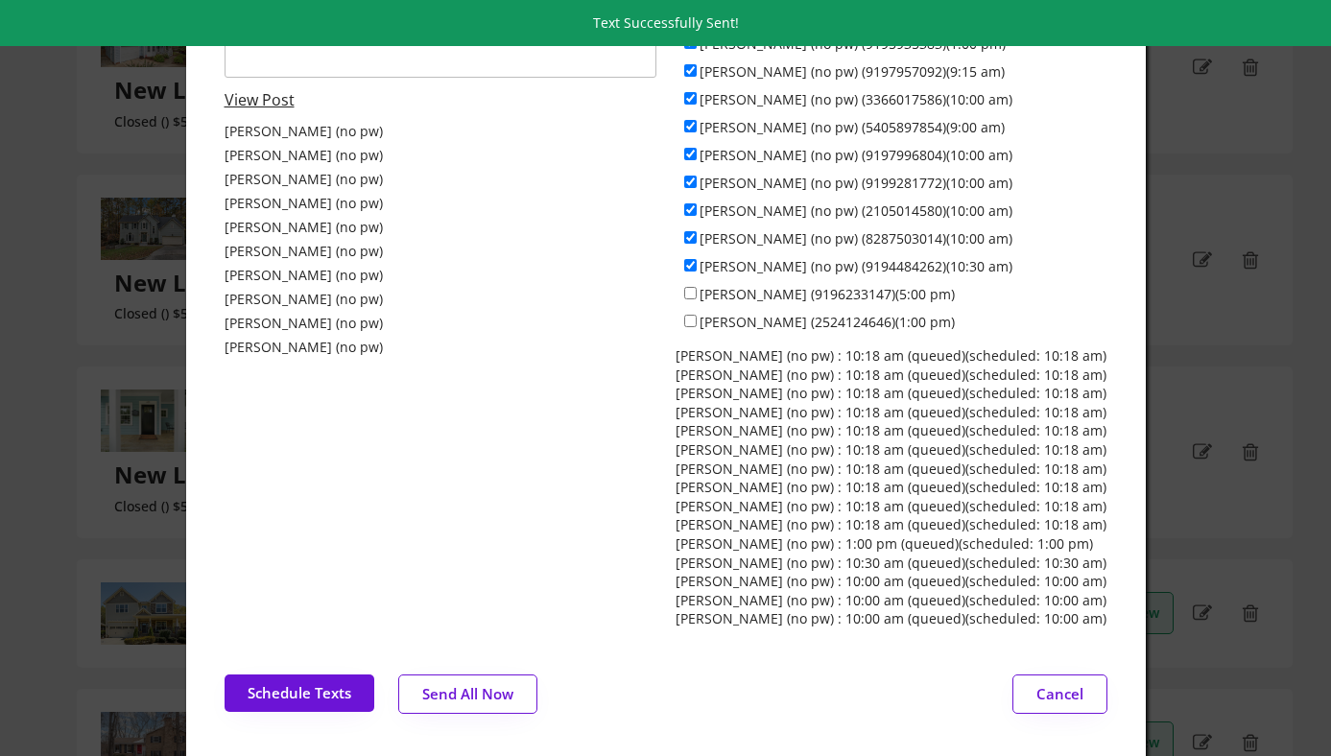
scroll to position [0, 0]
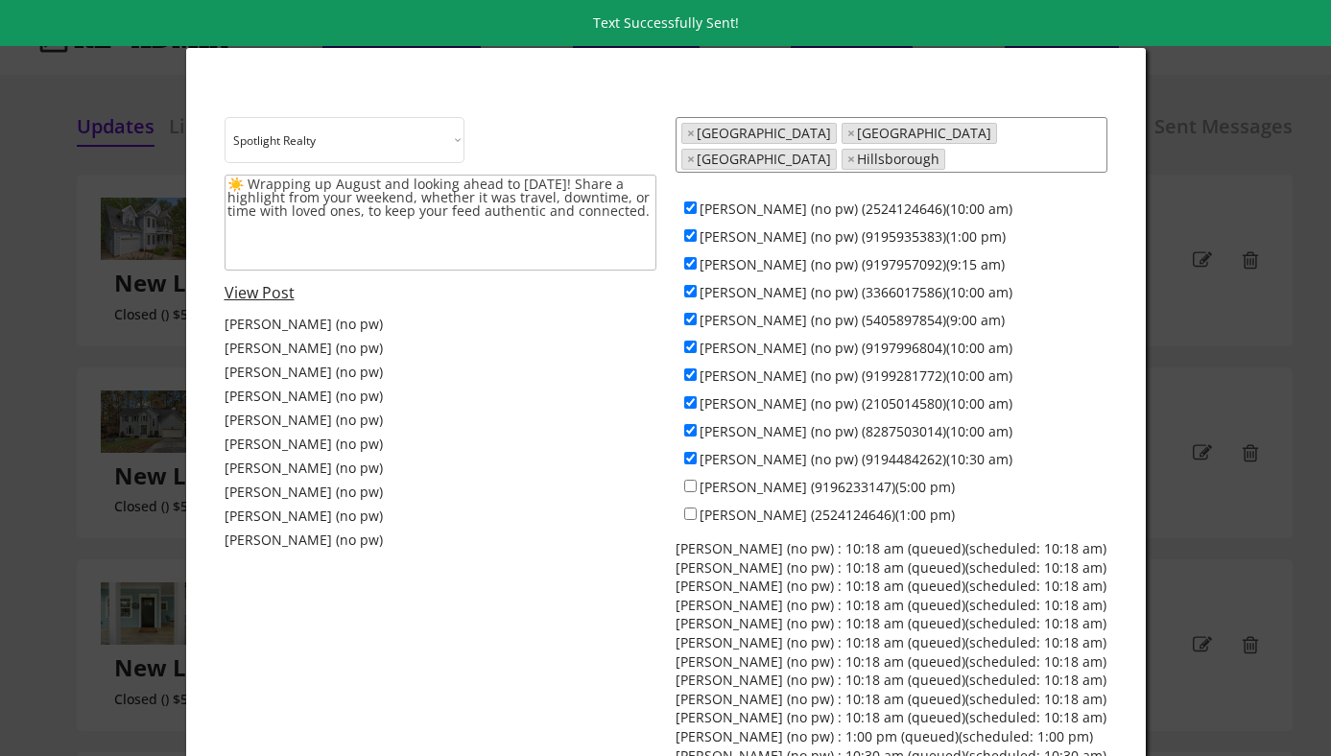
click at [111, 182] on div at bounding box center [665, 378] width 1331 height 756
